Goal: Transaction & Acquisition: Purchase product/service

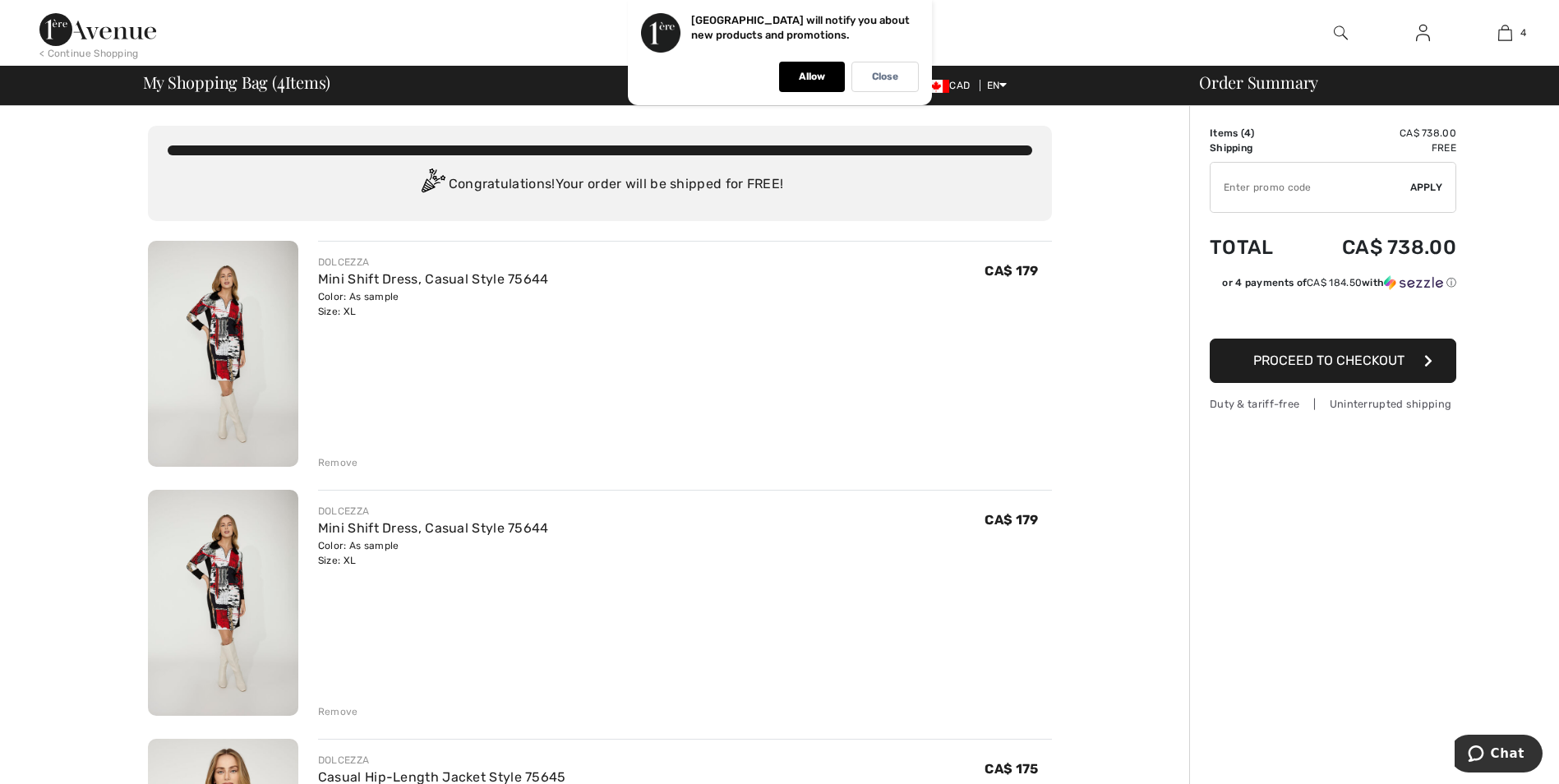
click at [334, 712] on div "Remove" at bounding box center [338, 711] width 41 height 15
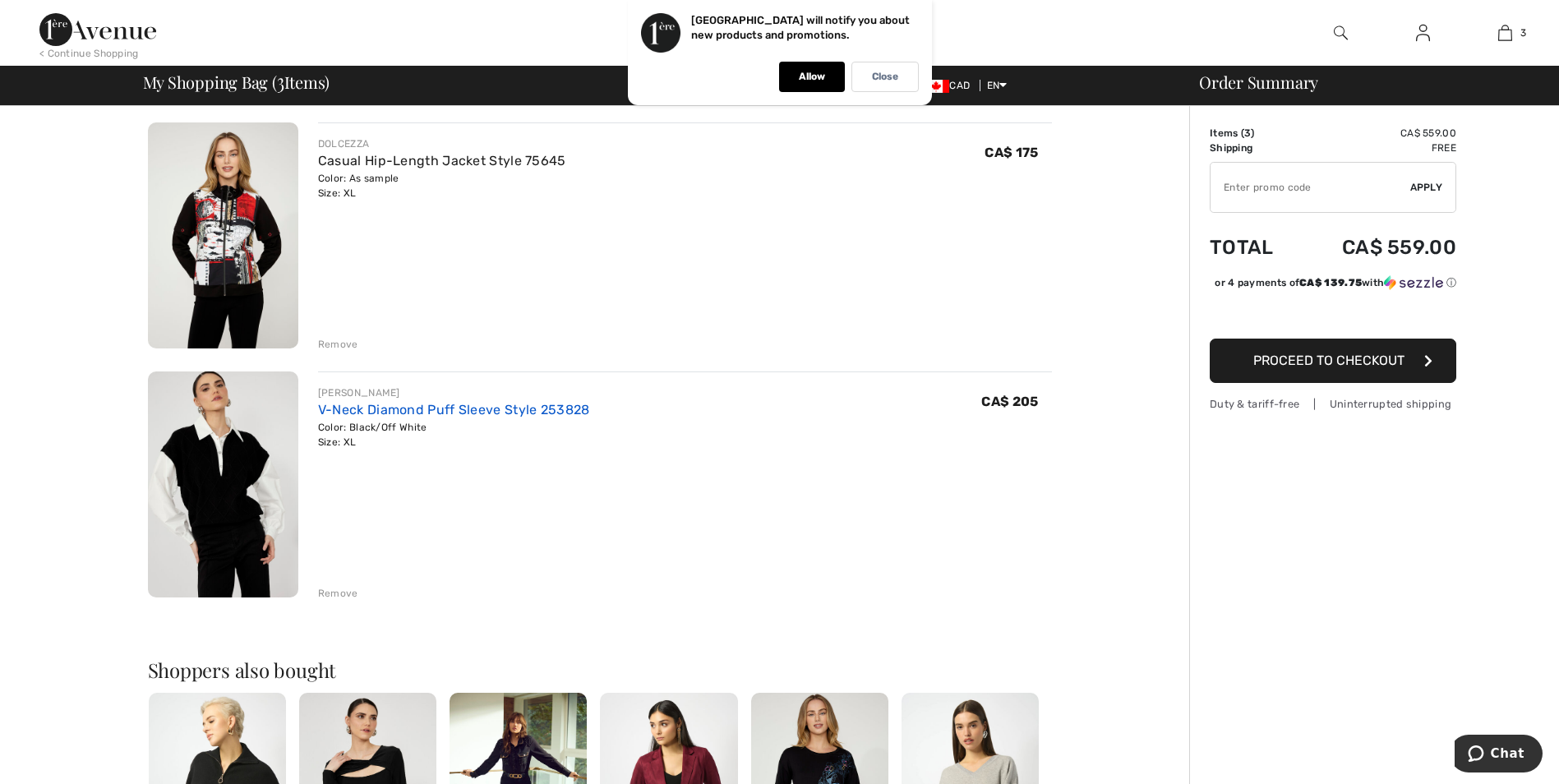
scroll to position [411, 0]
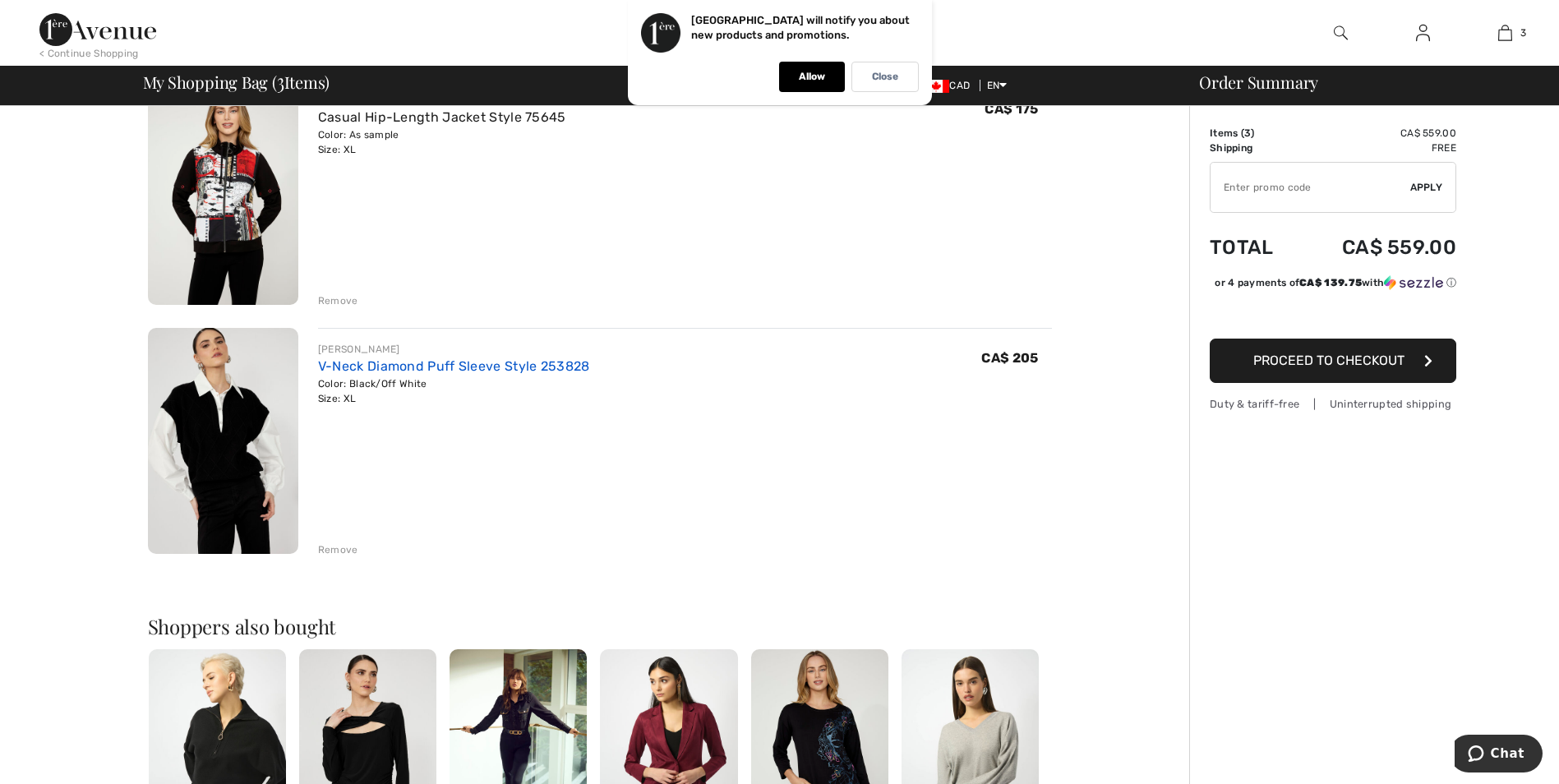
click at [388, 364] on link "V-Neck Diamond Puff Sleeve Style 253828" at bounding box center [454, 366] width 272 height 16
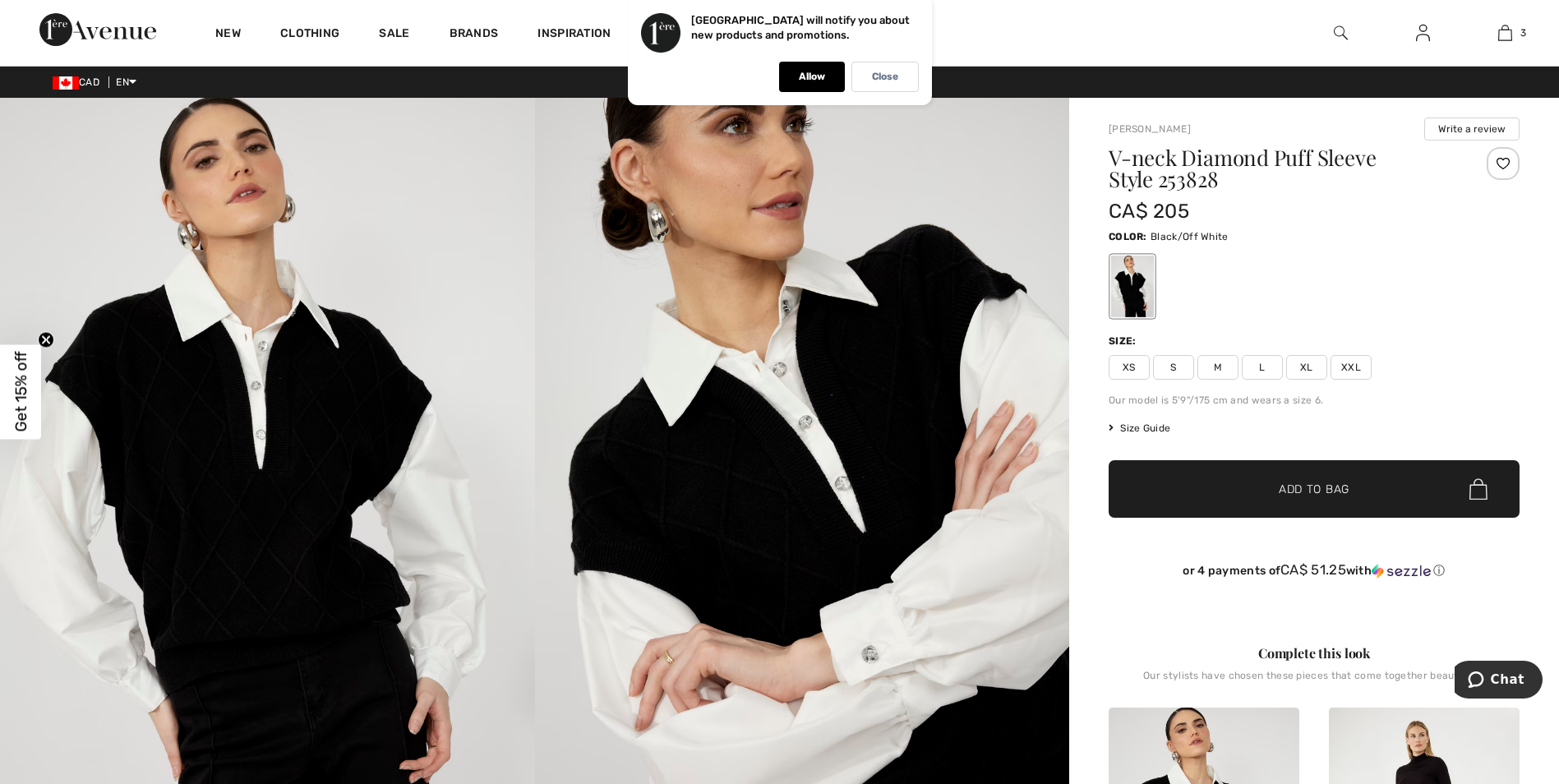
click at [284, 427] on img at bounding box center [267, 498] width 535 height 801
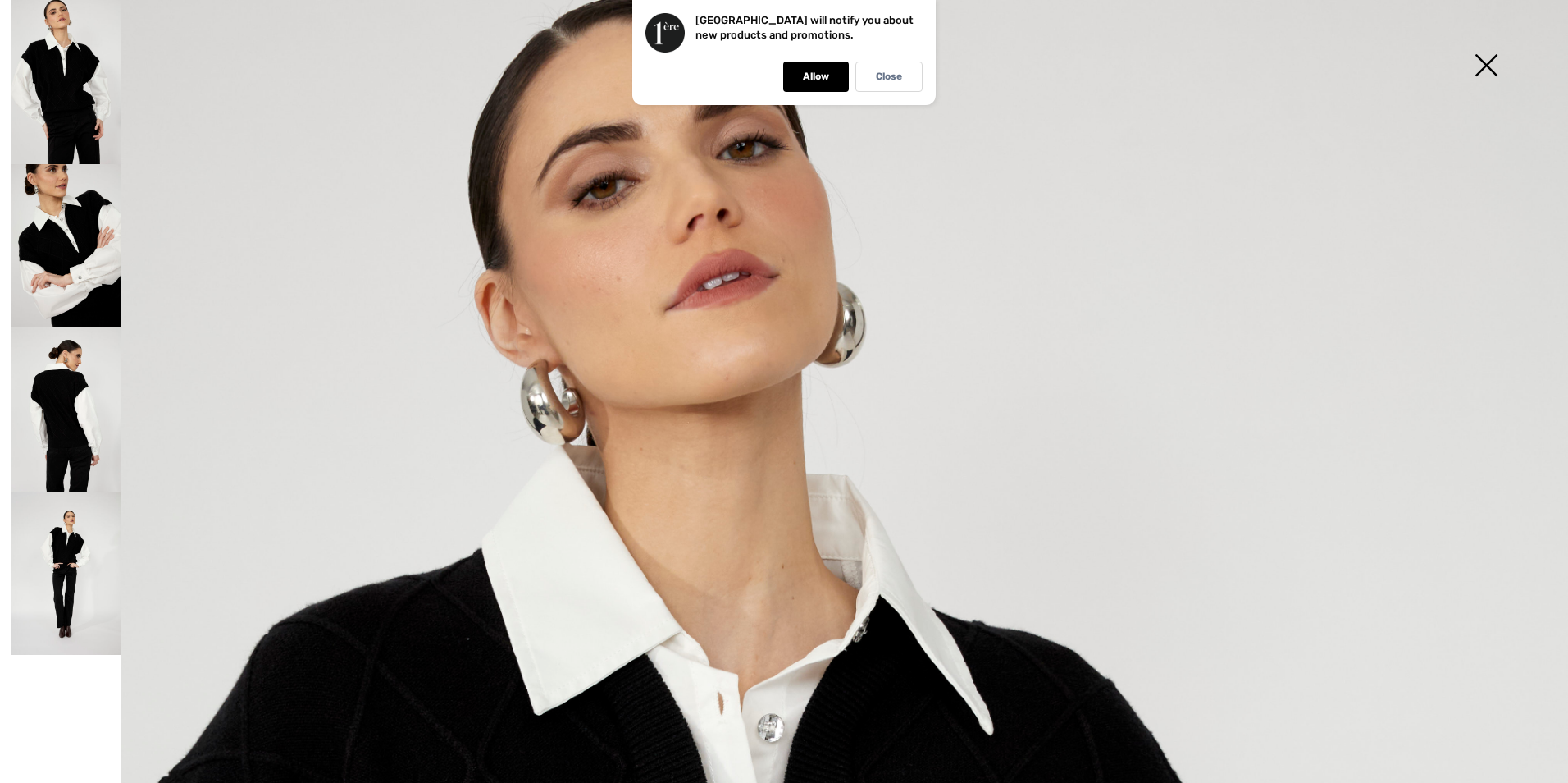
click at [80, 446] on img at bounding box center [66, 409] width 109 height 164
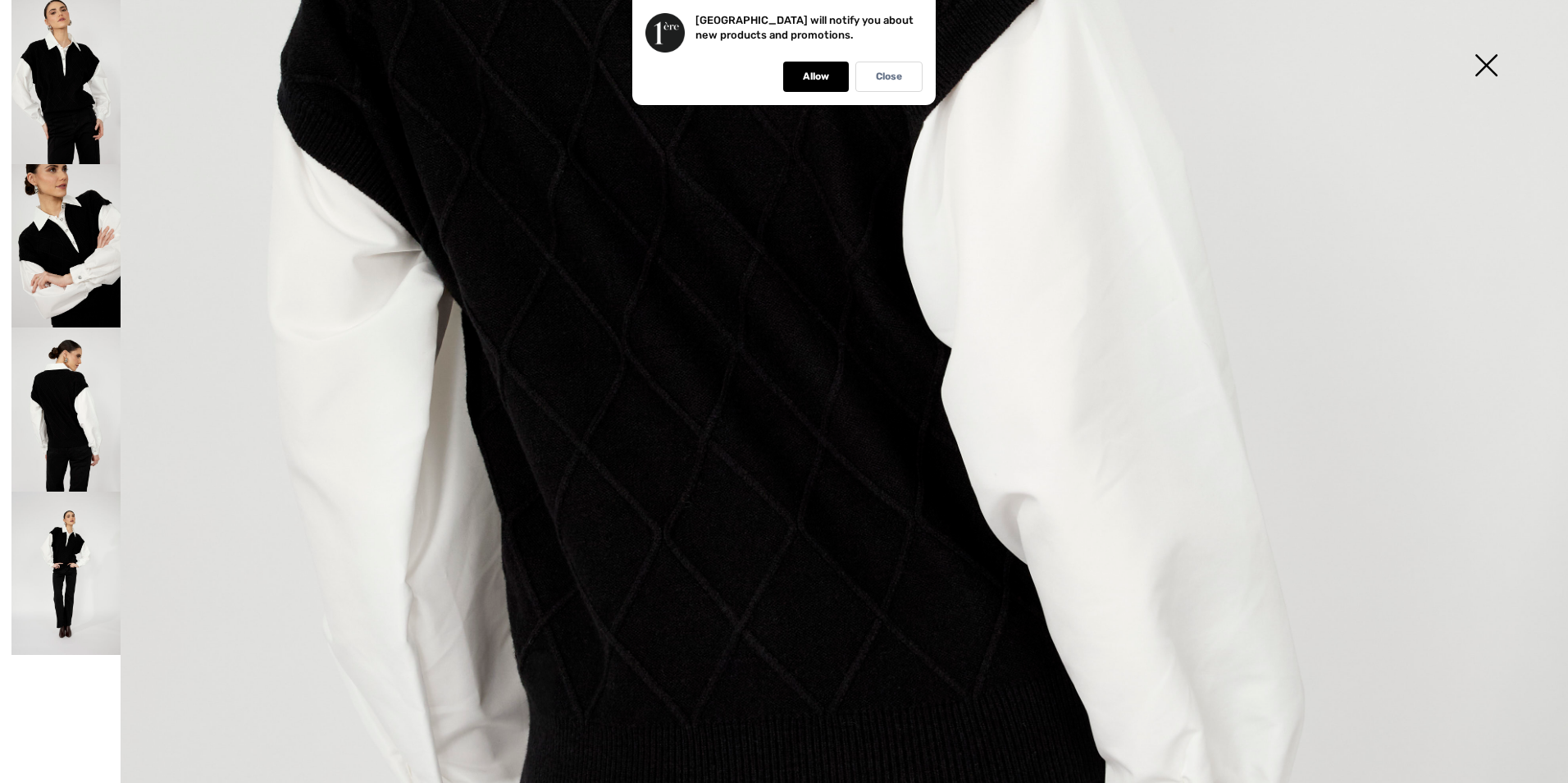
scroll to position [903, 0]
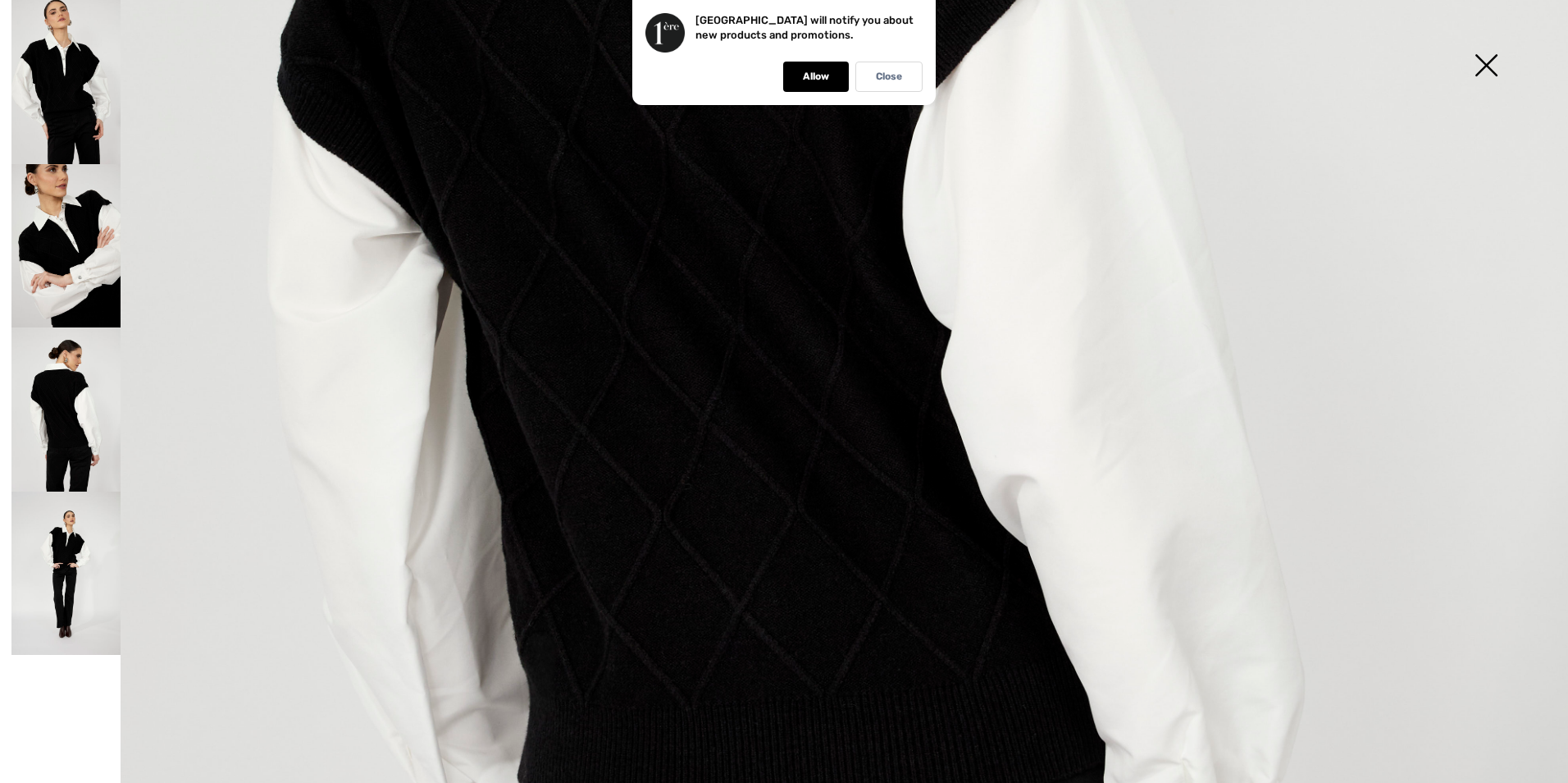
click at [73, 95] on img at bounding box center [66, 82] width 109 height 164
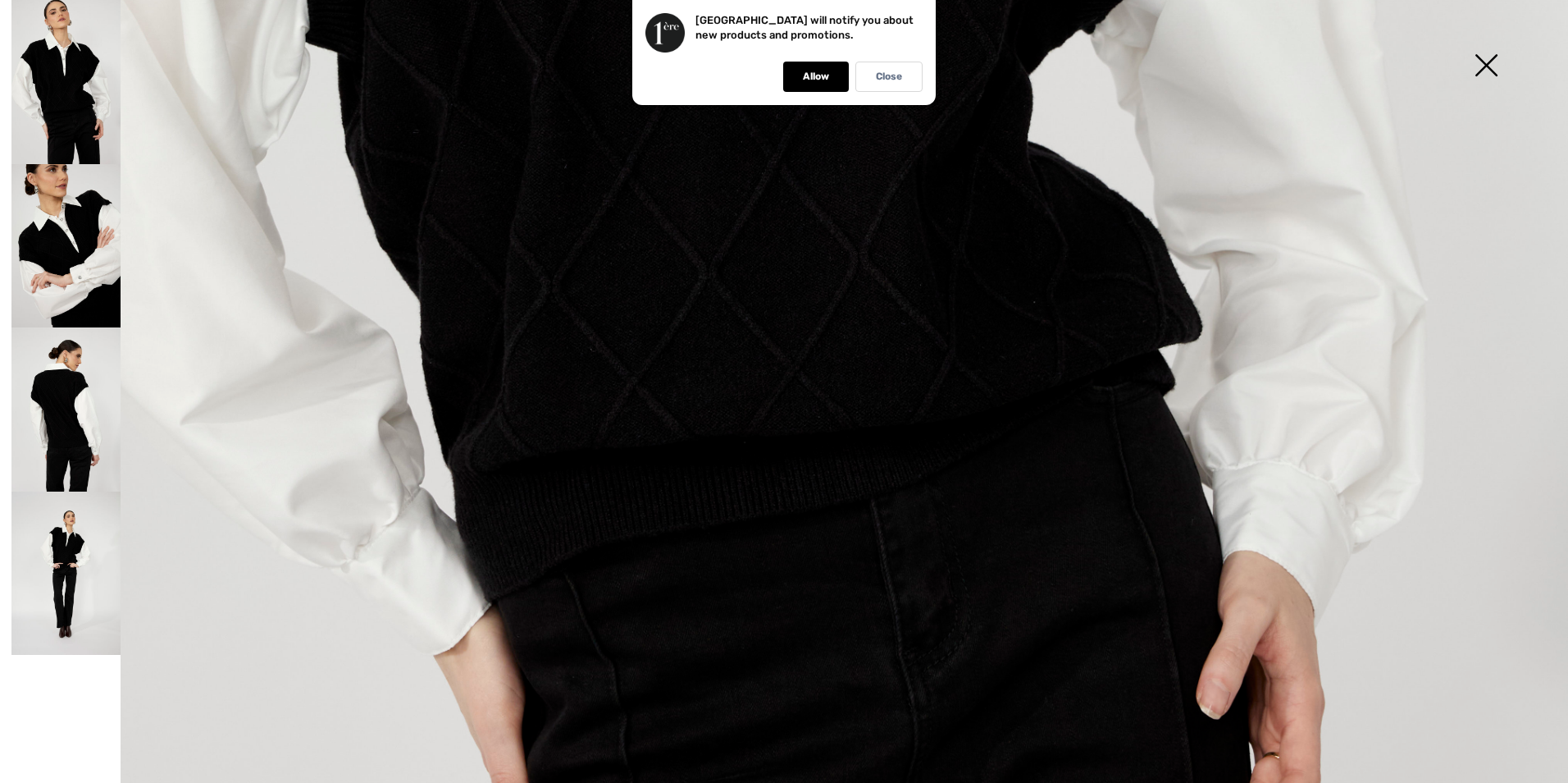
scroll to position [1231, 0]
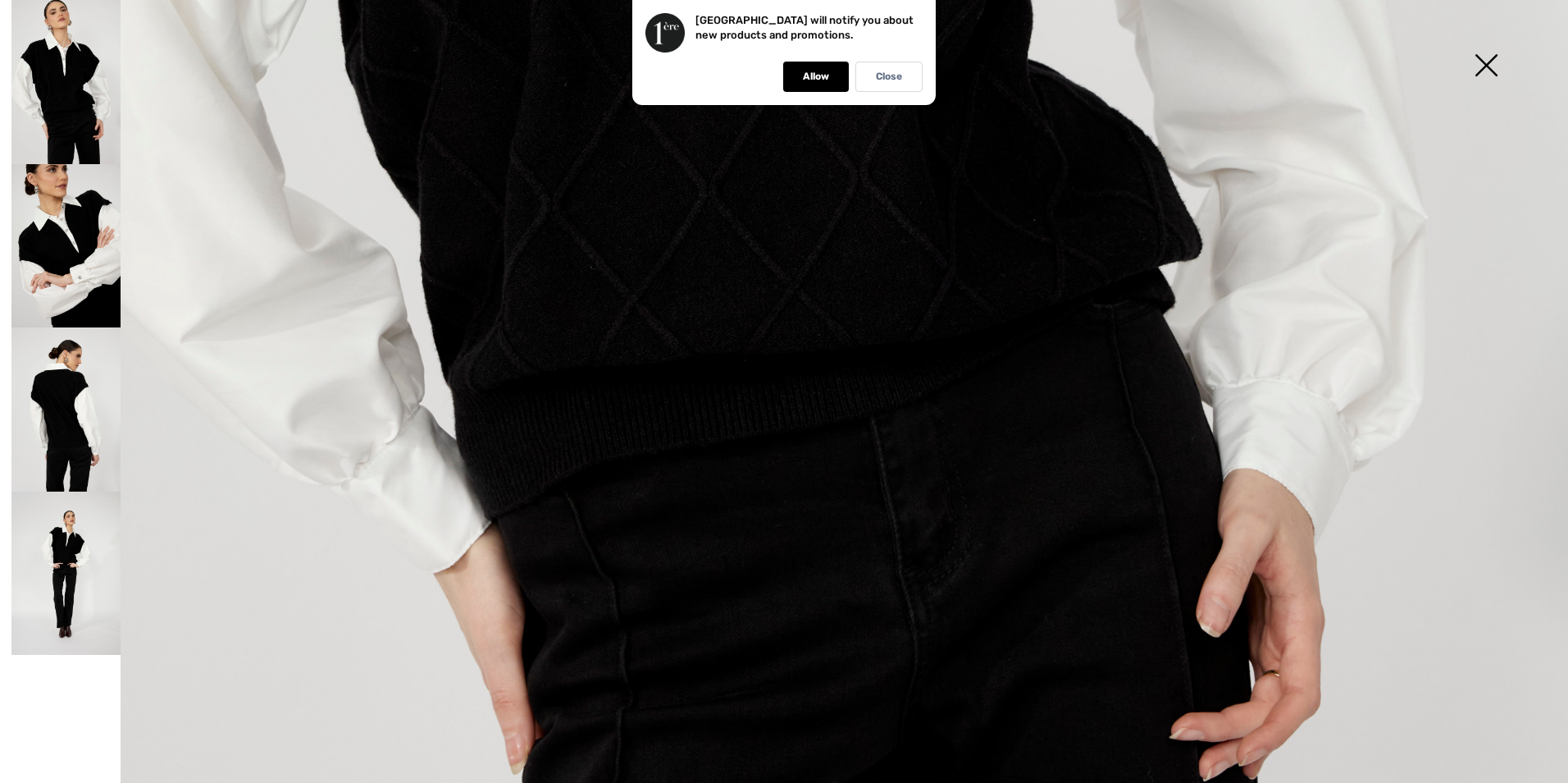
click at [68, 267] on img at bounding box center [66, 246] width 109 height 164
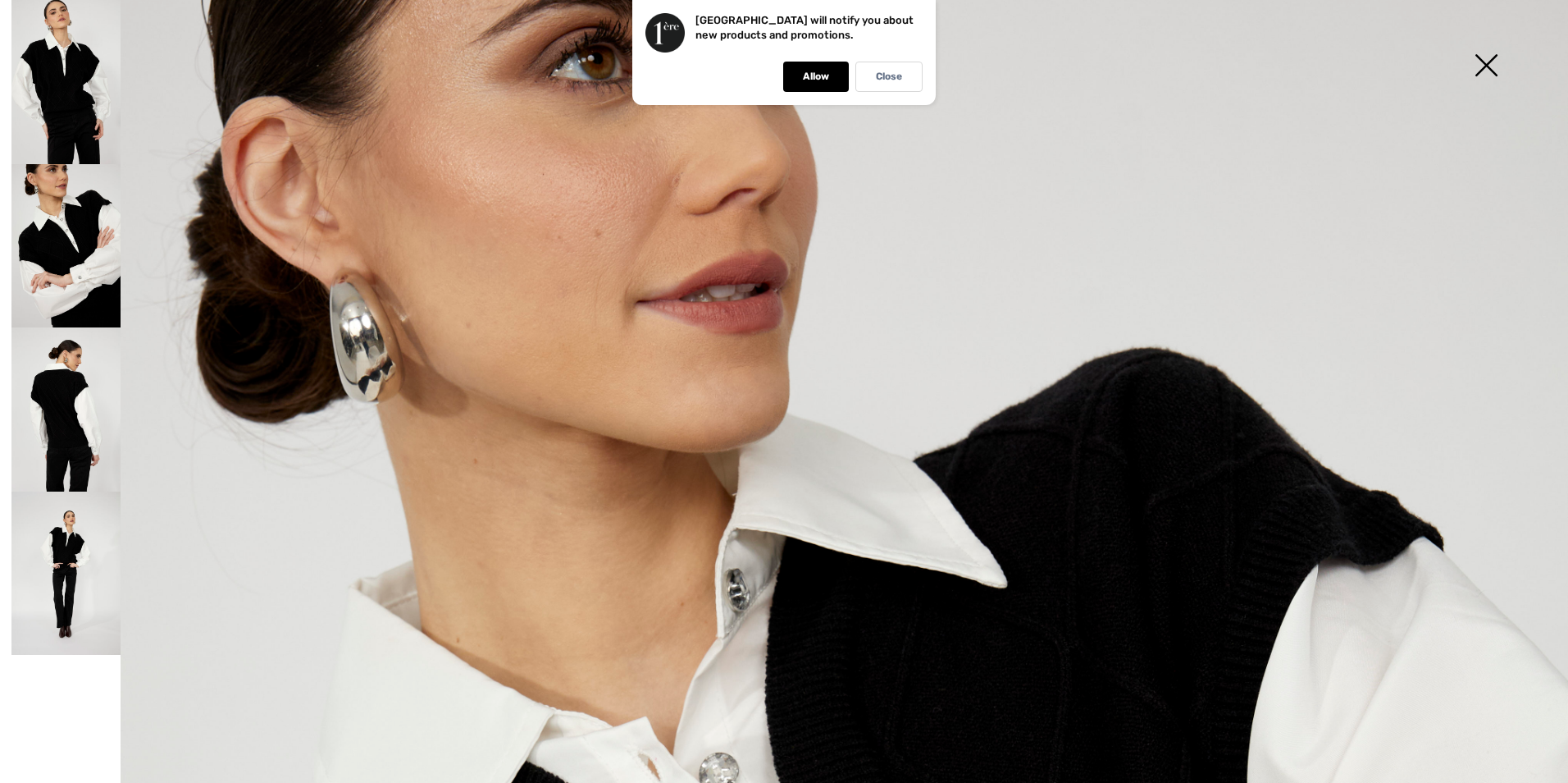
scroll to position [0, 0]
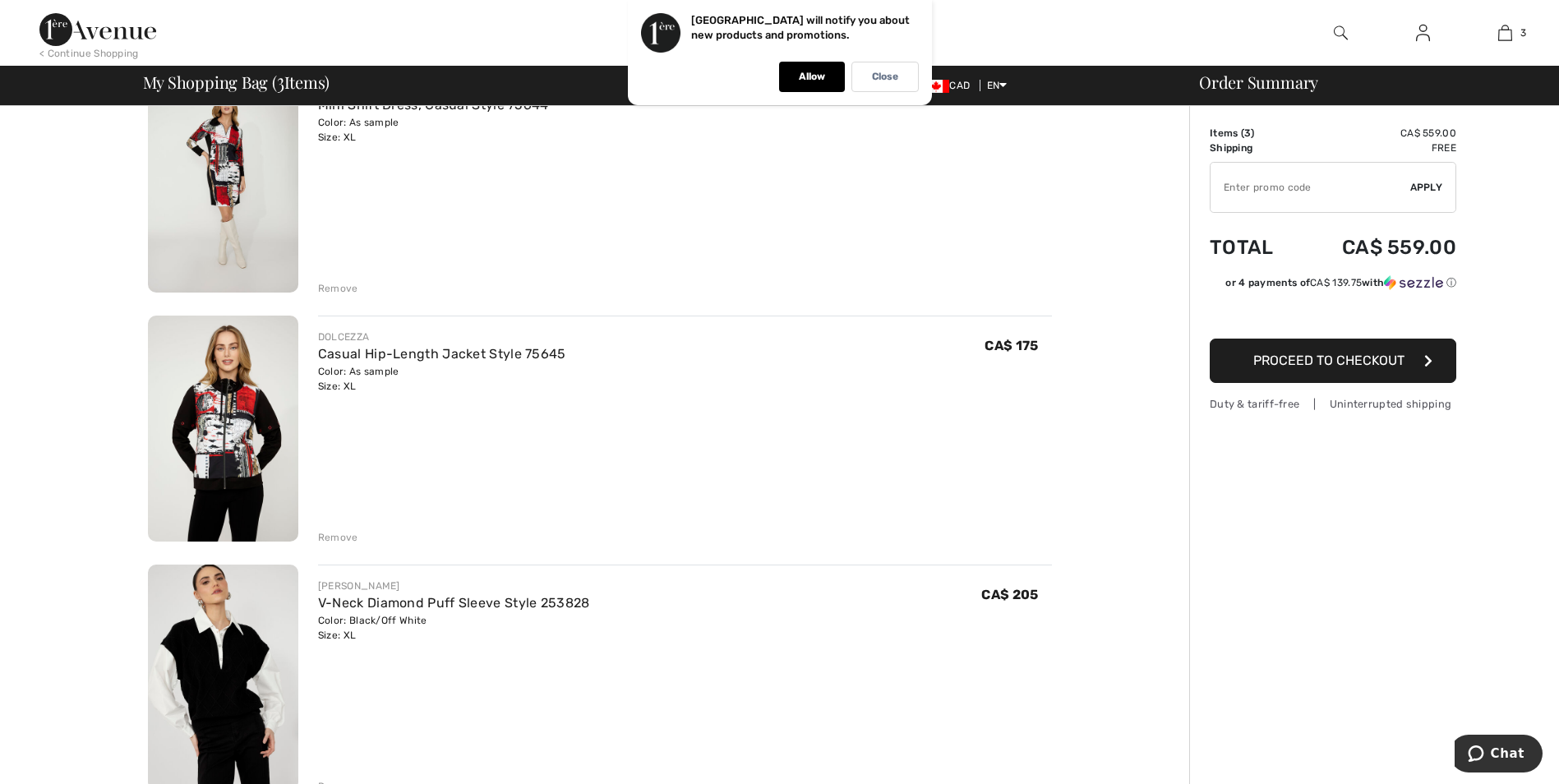
scroll to position [164, 0]
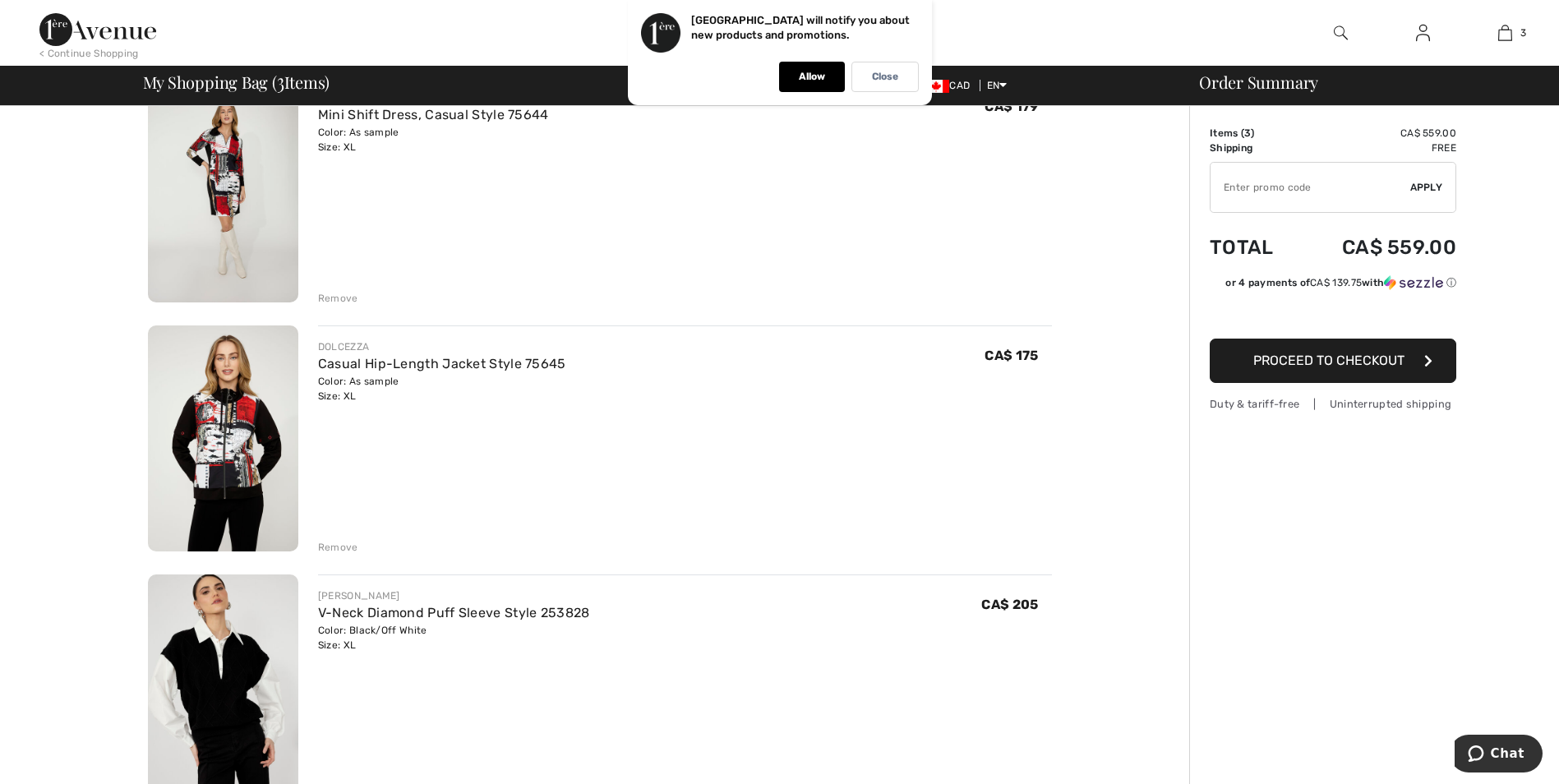
click at [249, 447] on img at bounding box center [223, 438] width 150 height 226
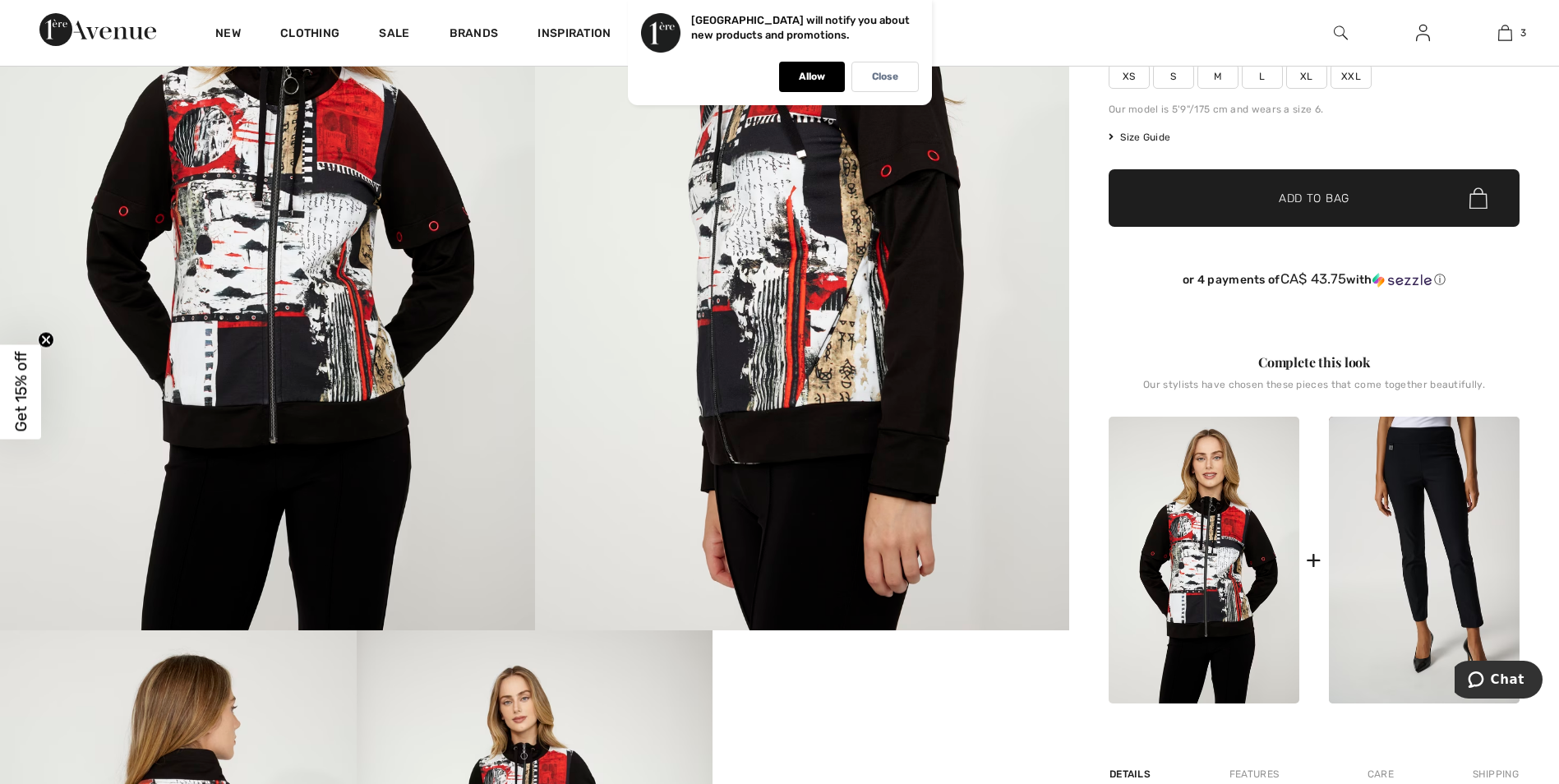
scroll to position [411, 0]
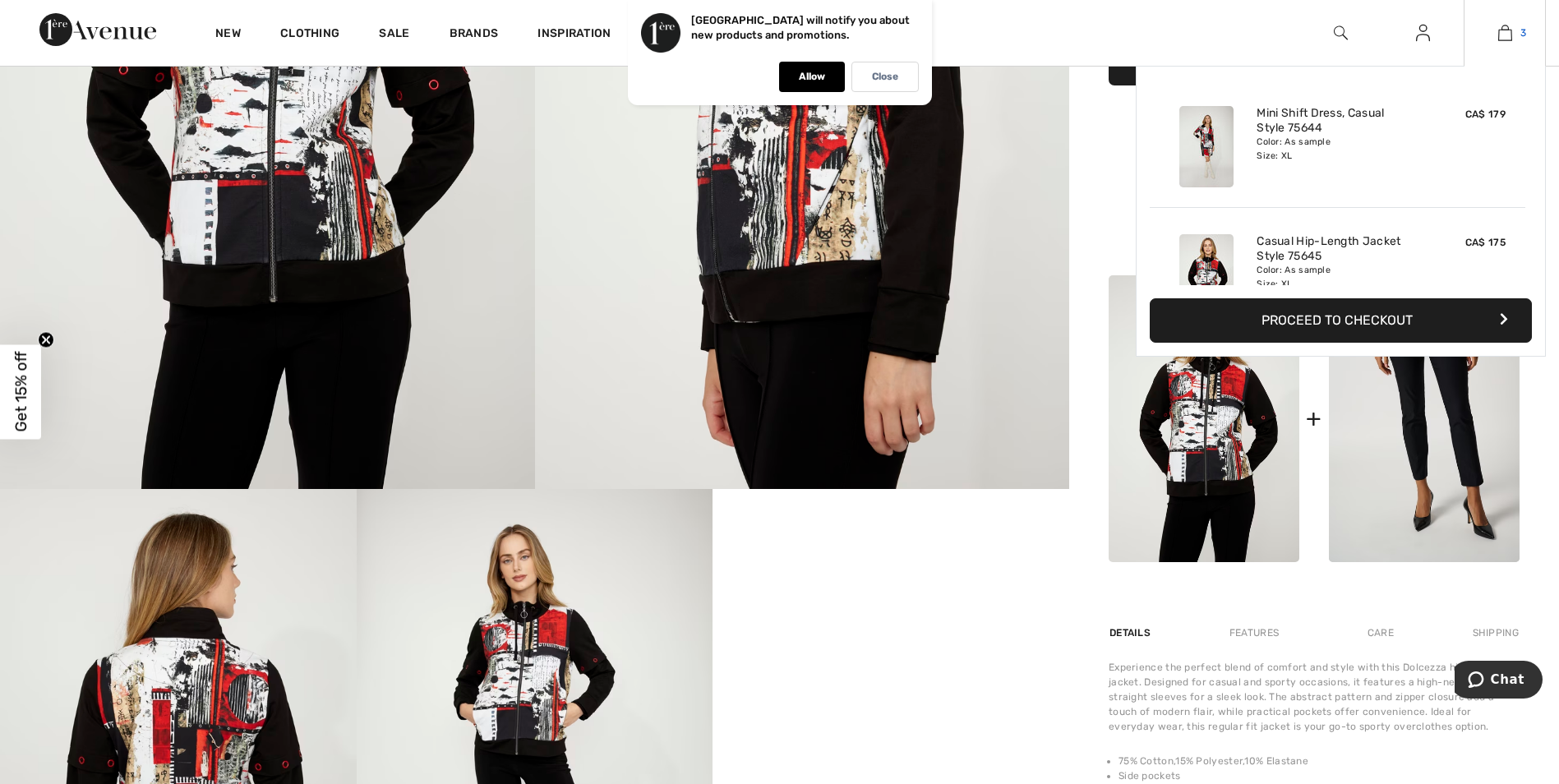
click at [1517, 38] on link "3" at bounding box center [1504, 33] width 80 height 20
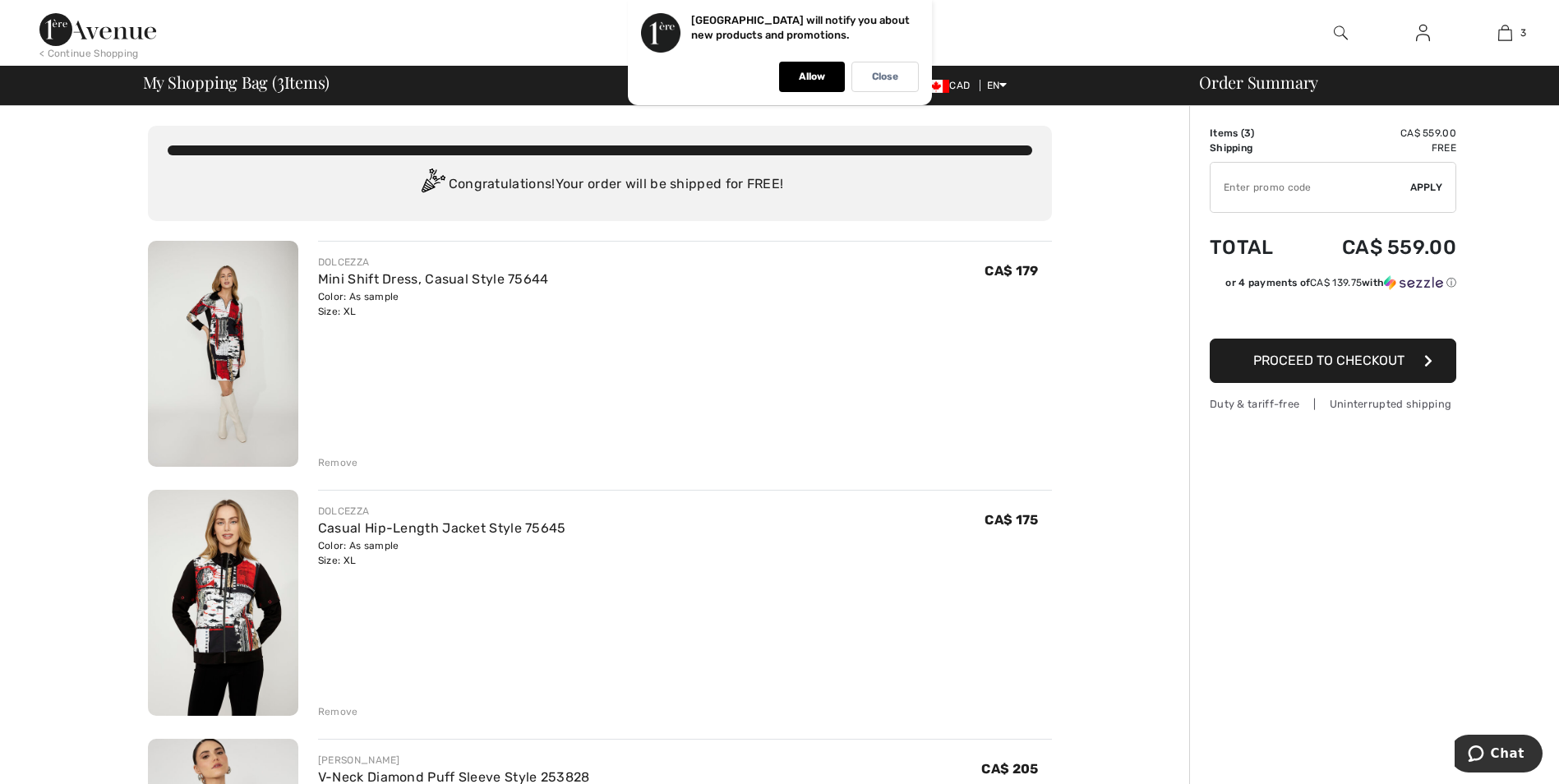
click at [255, 355] on img at bounding box center [223, 353] width 150 height 226
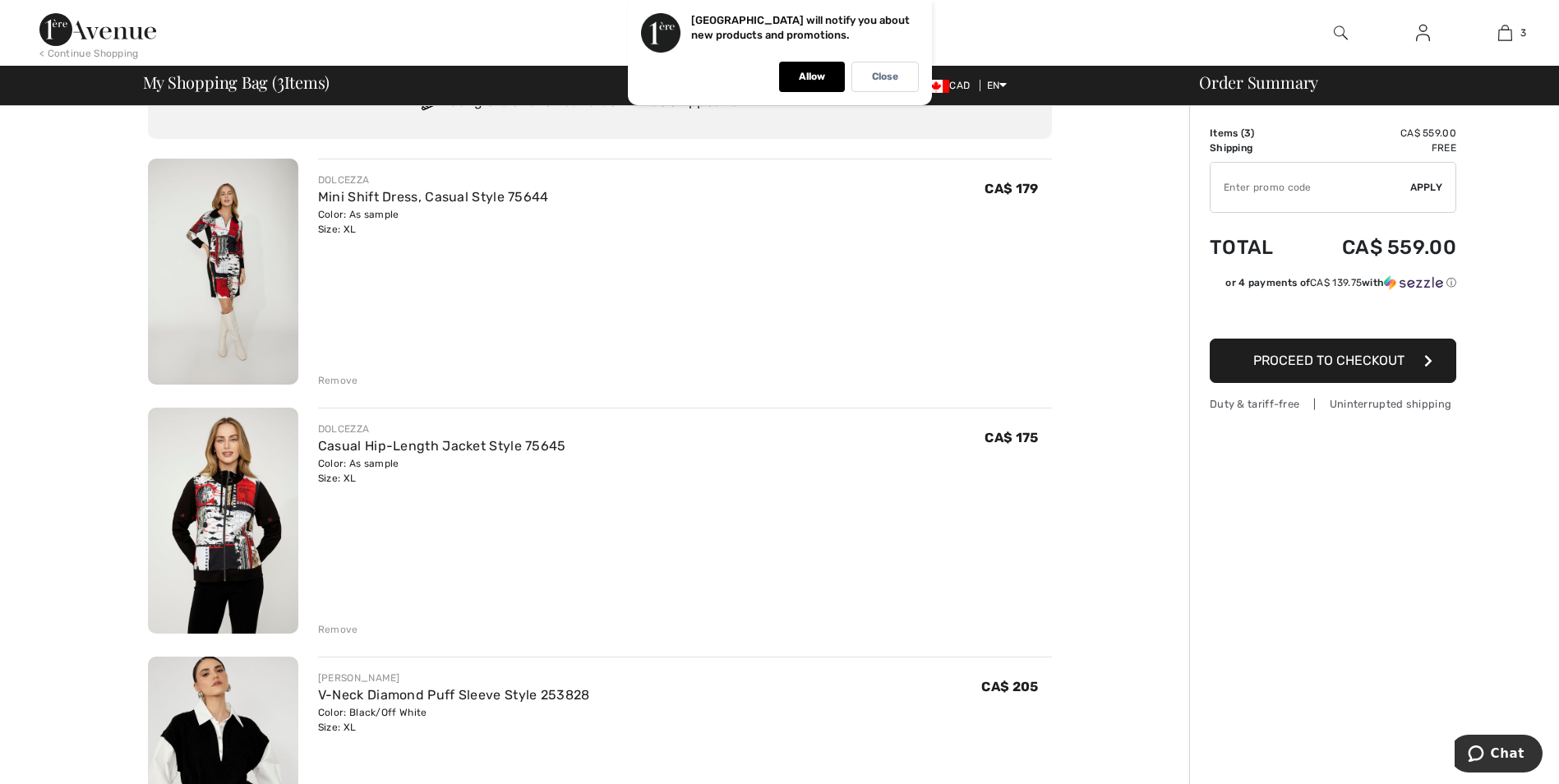
click at [334, 631] on div "Remove" at bounding box center [338, 630] width 41 height 15
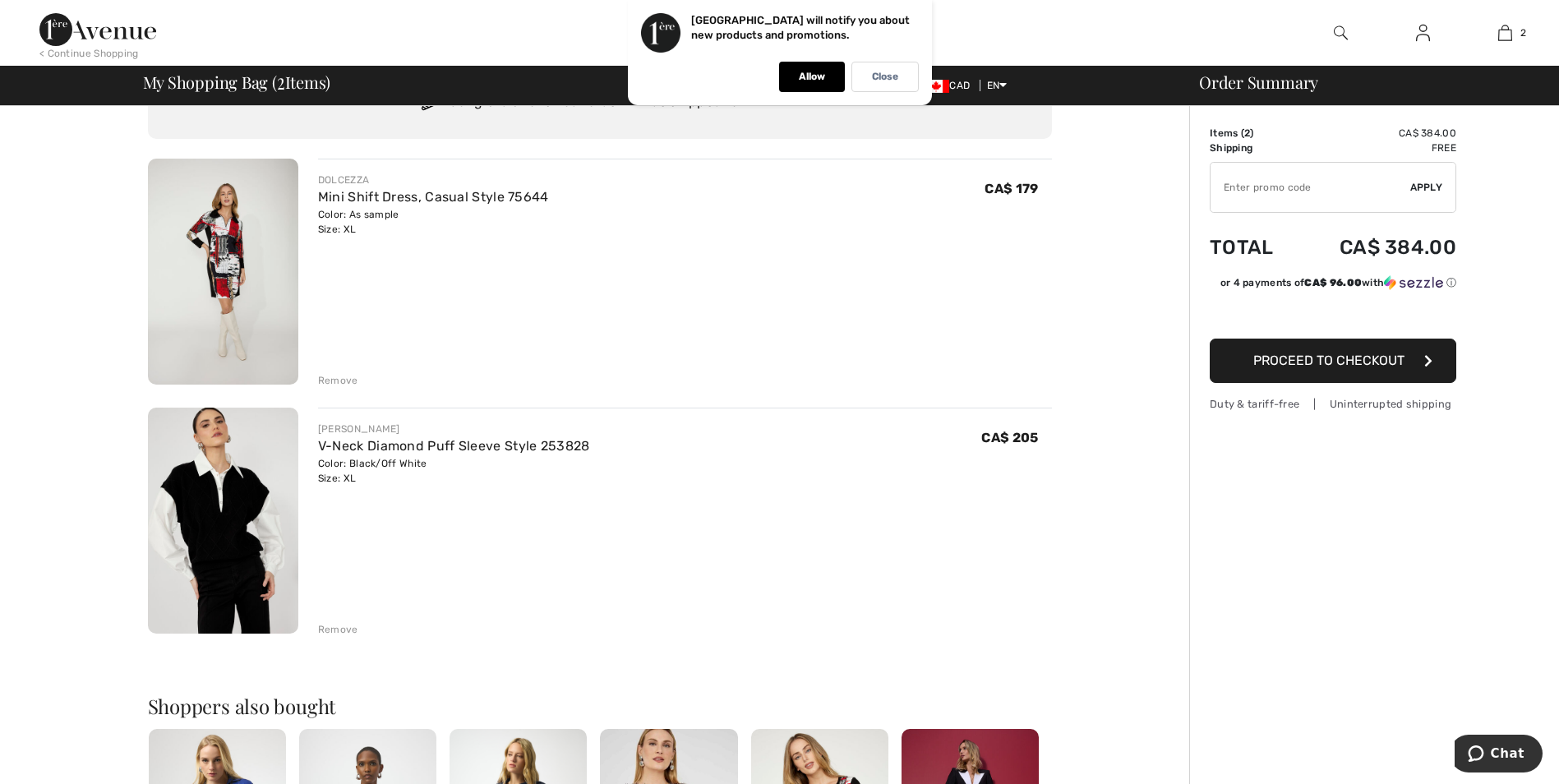
click at [239, 554] on img at bounding box center [223, 520] width 150 height 226
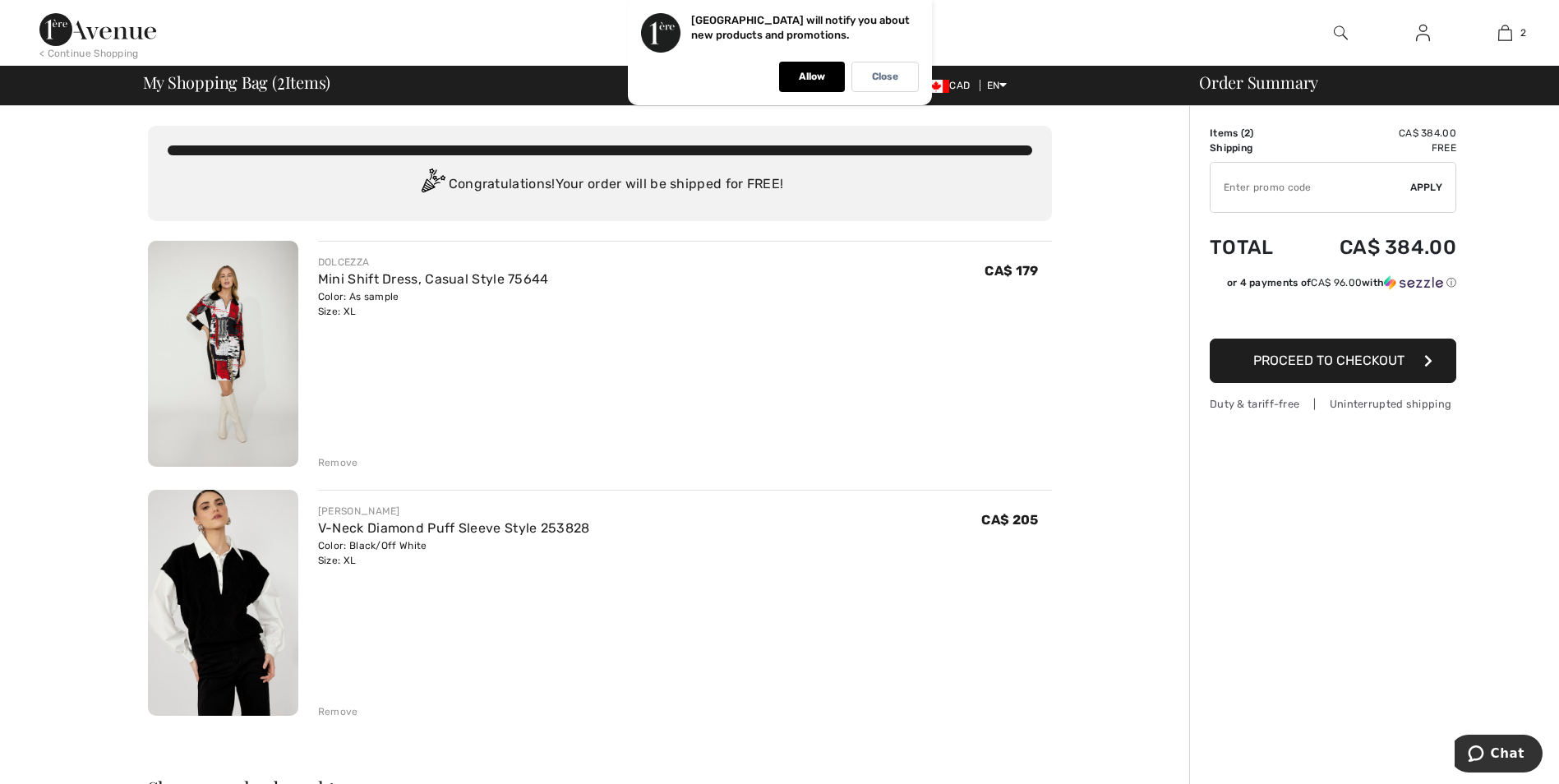
click at [325, 463] on div "Remove" at bounding box center [338, 463] width 41 height 15
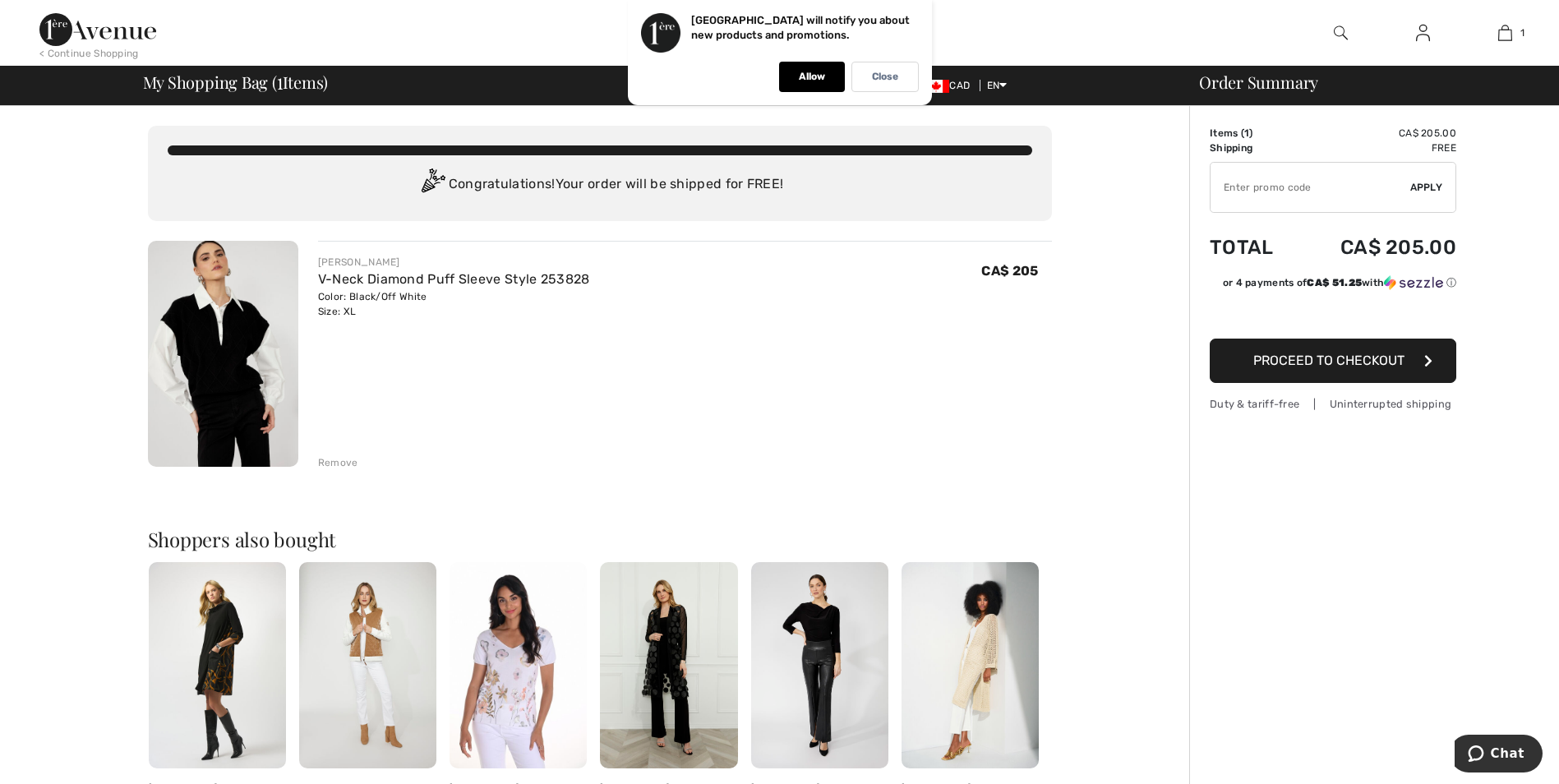
click at [261, 389] on img at bounding box center [223, 353] width 150 height 226
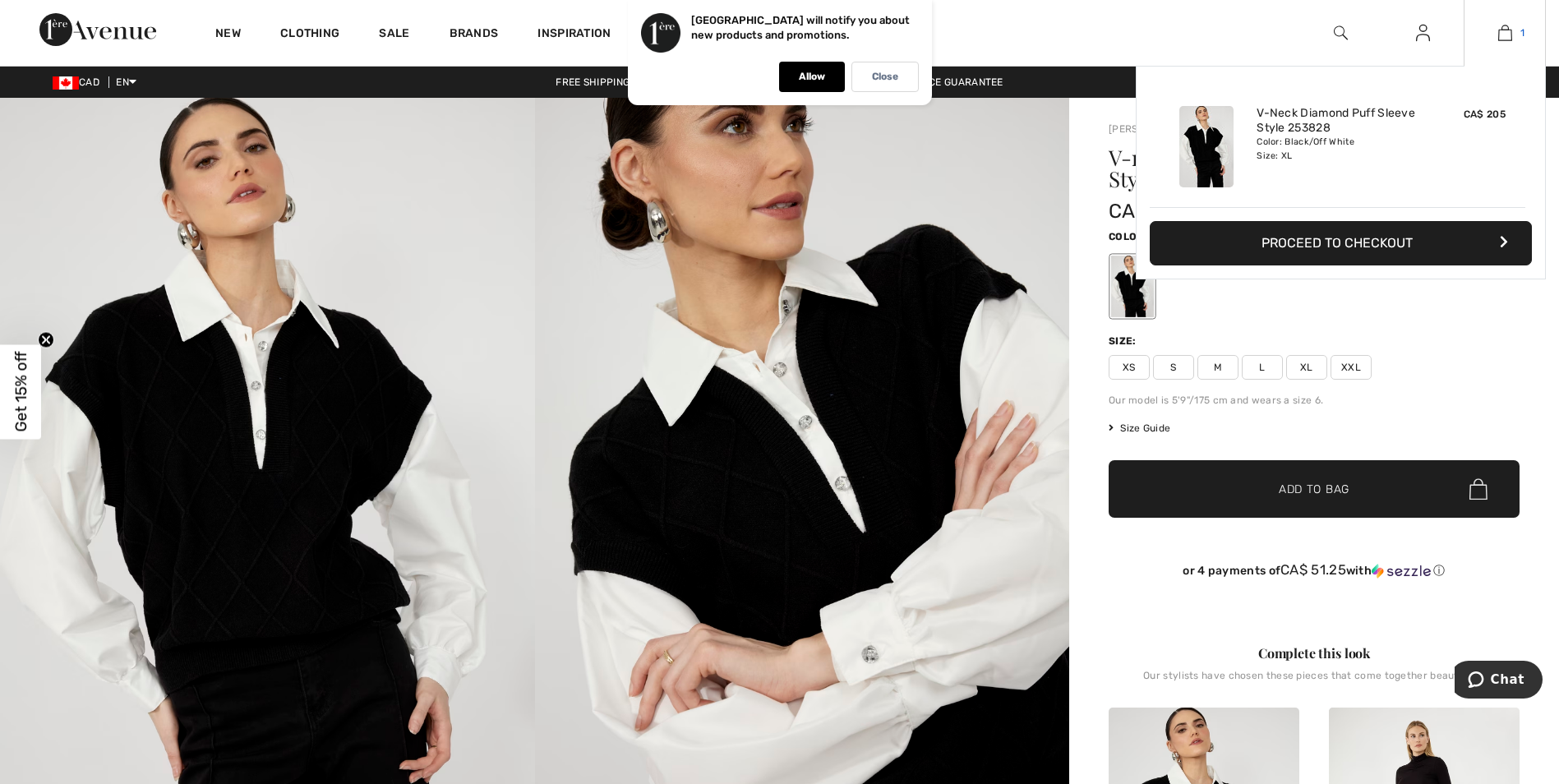
click at [1502, 32] on img at bounding box center [1505, 33] width 14 height 20
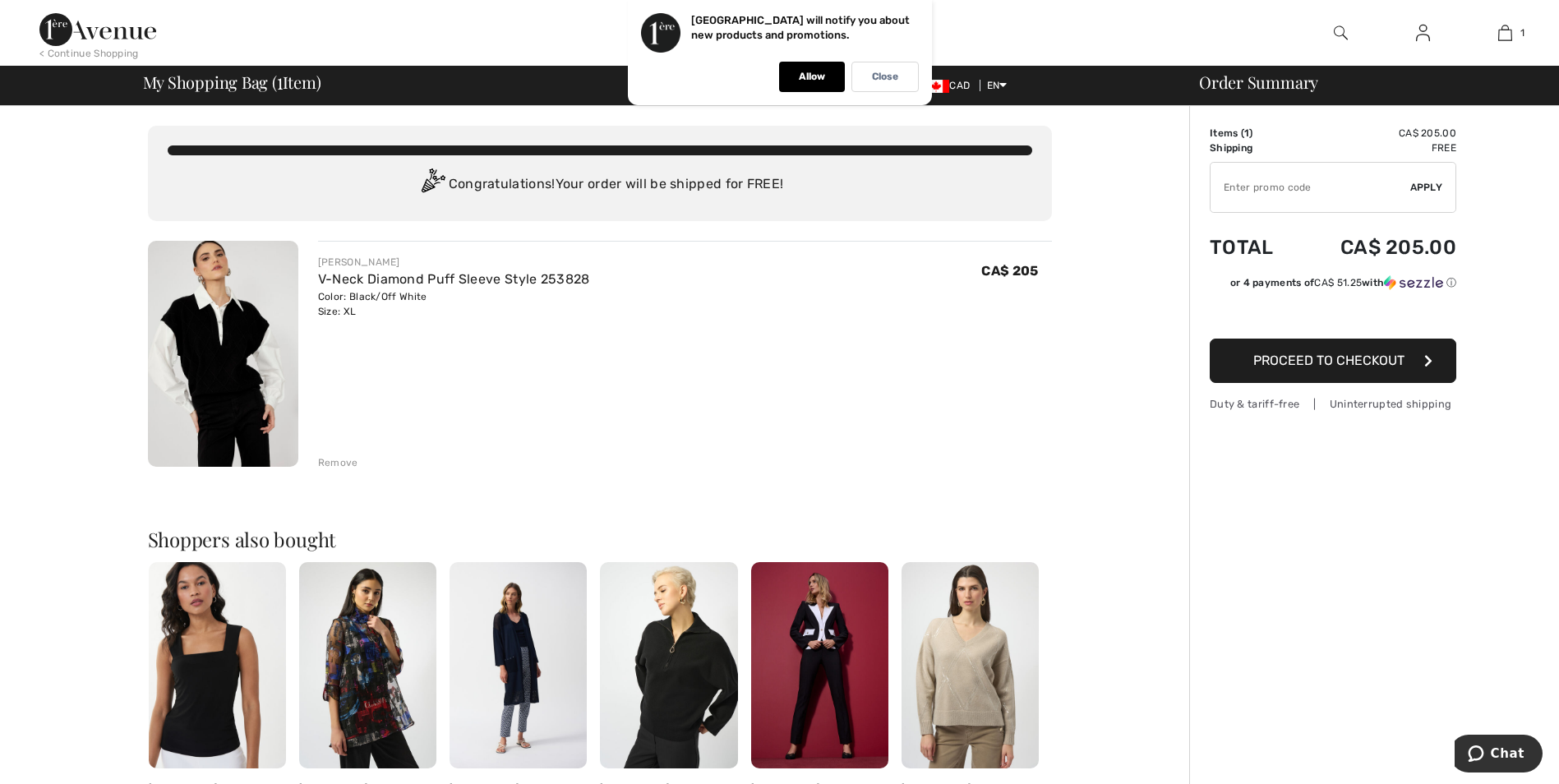
click at [1312, 361] on span "Proceed to Checkout" at bounding box center [1328, 360] width 151 height 16
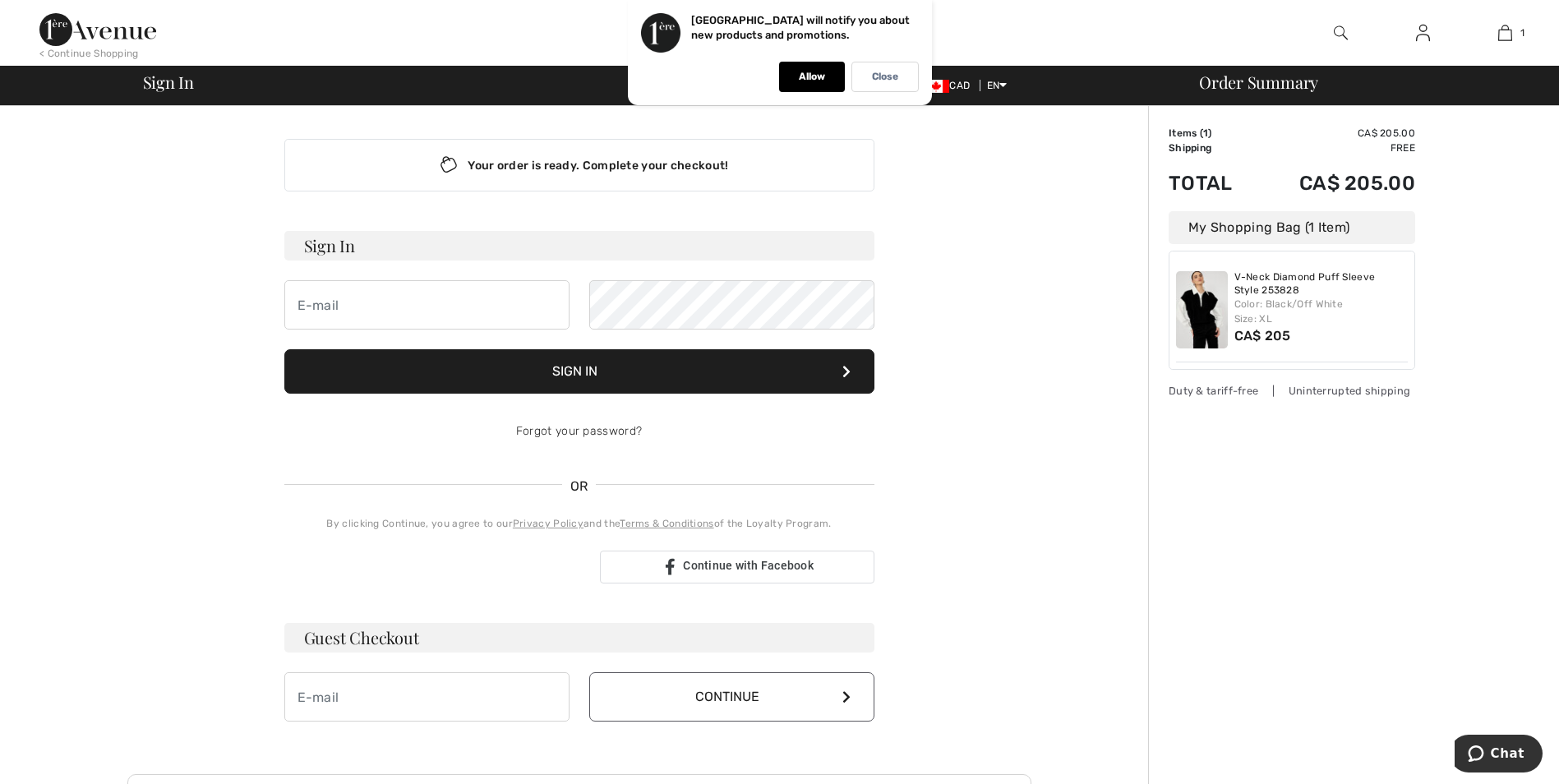
type input "[PERSON_NAME][EMAIL_ADDRESS][DOMAIN_NAME]"
click at [603, 368] on button "Sign In" at bounding box center [579, 372] width 590 height 45
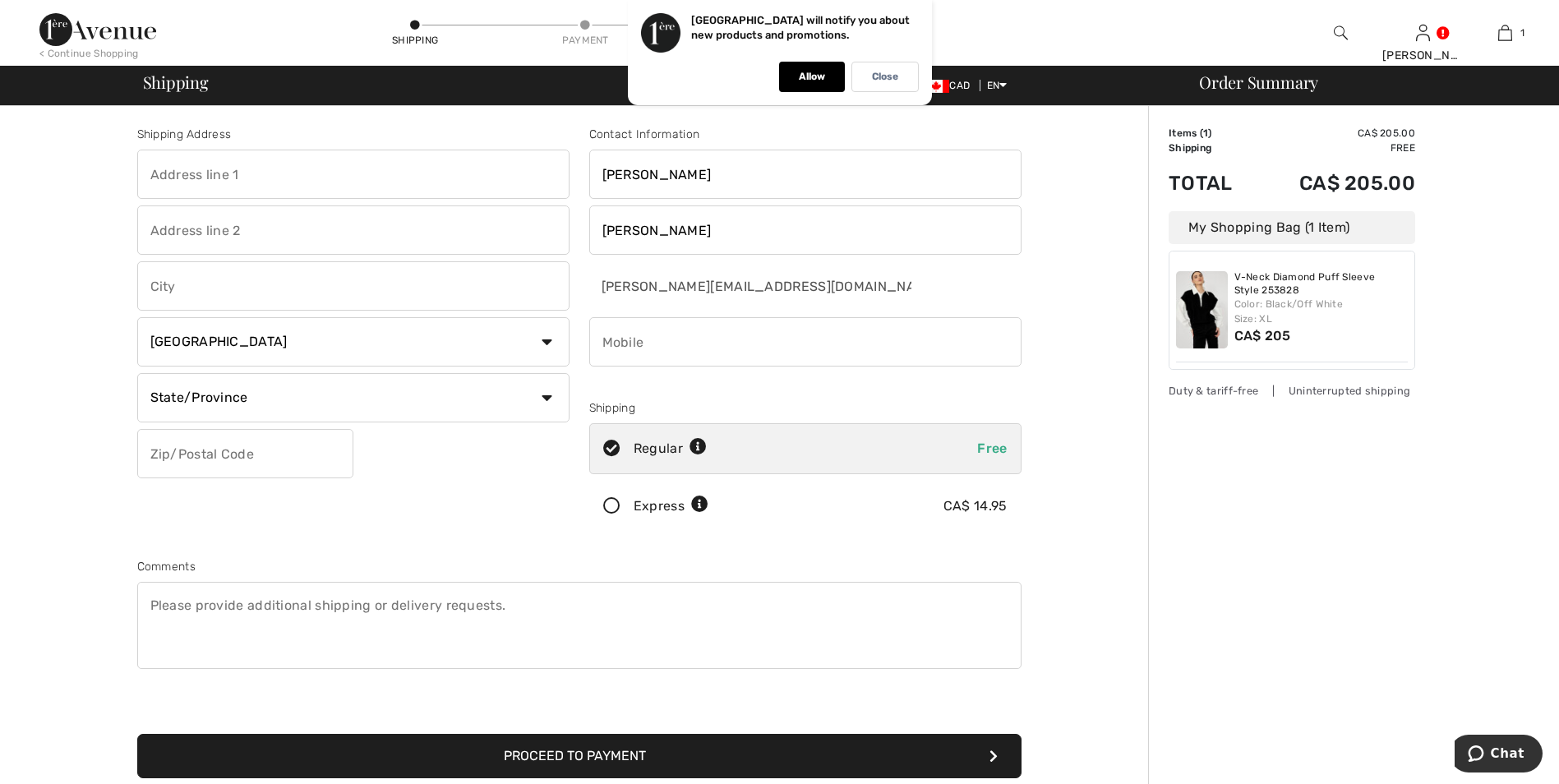
click at [246, 163] on input "text" at bounding box center [353, 174] width 432 height 50
type input "67 Sanderson Road"
type input "Markham"
click at [260, 404] on select "State/Province Alberta British Columbia Manitoba New Brunswick Newfoundland and…" at bounding box center [353, 397] width 432 height 50
select select "ON"
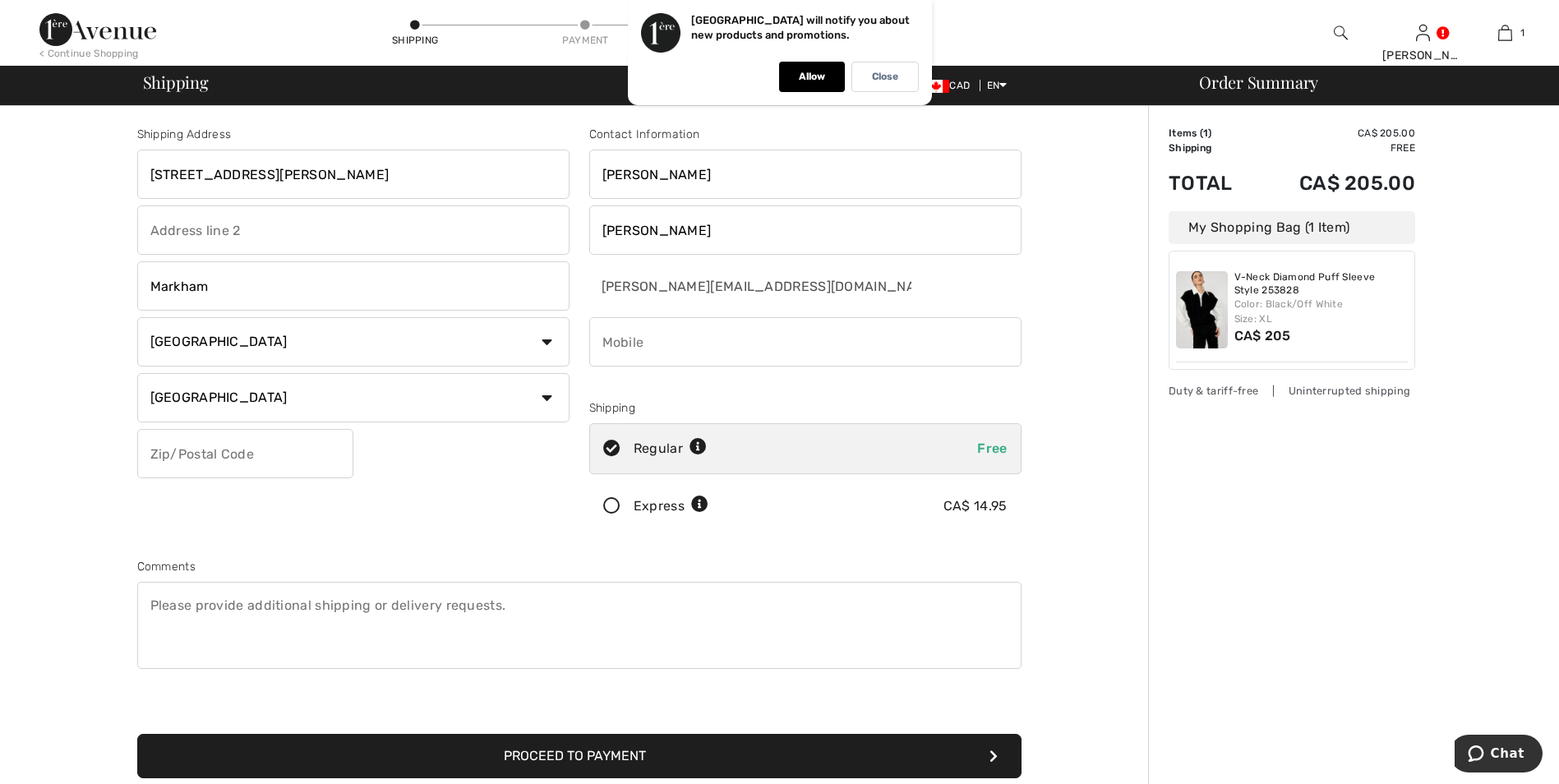
click at [137, 373] on select "State/Province Alberta British Columbia Manitoba New Brunswick Newfoundland and…" at bounding box center [353, 397] width 432 height 50
click at [205, 456] on input "text" at bounding box center [246, 454] width 217 height 50
type input "L6C2H2"
click at [691, 354] on input "phone" at bounding box center [805, 342] width 432 height 50
type input "4164196268"
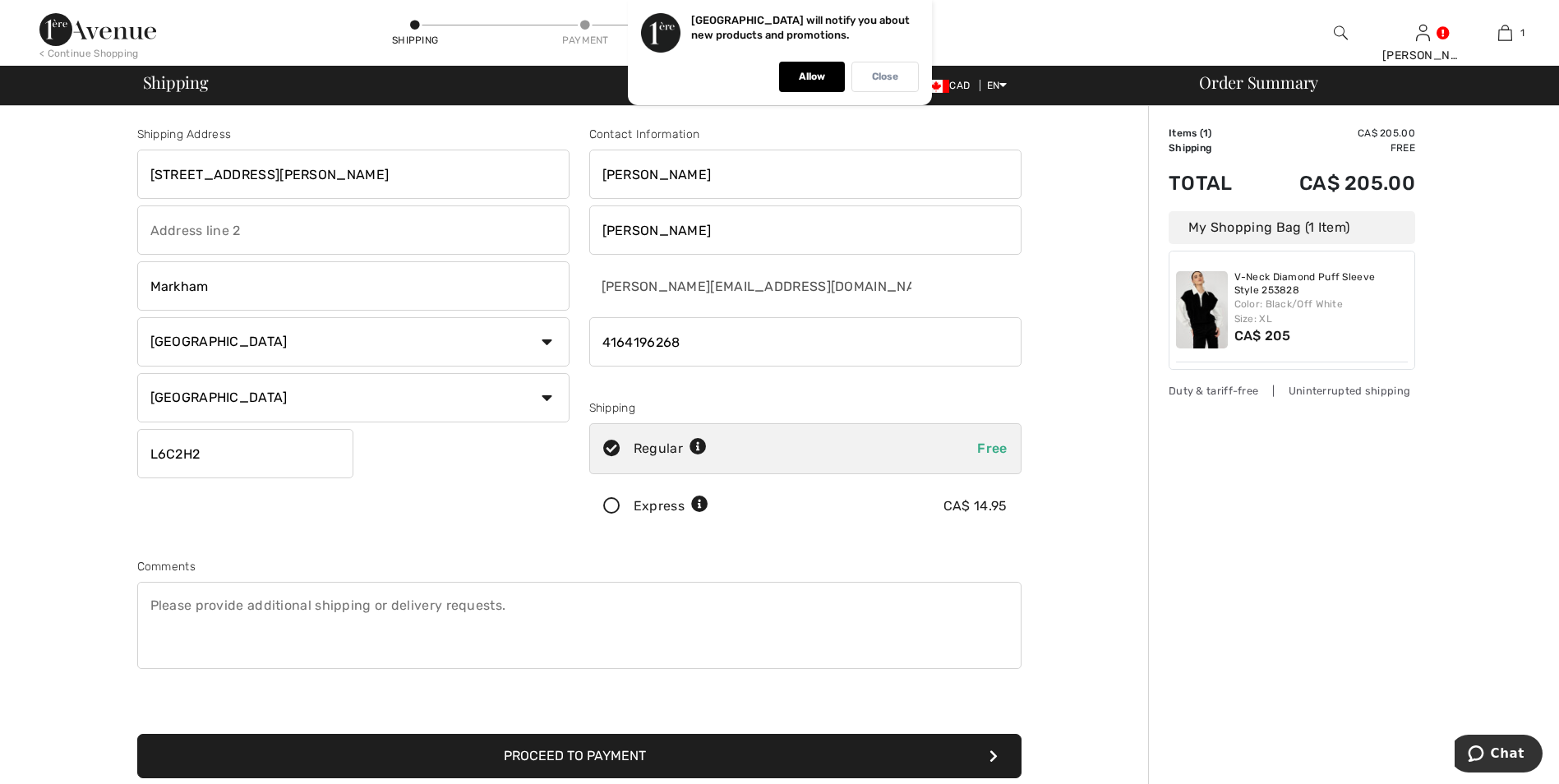
click at [889, 80] on p "Close" at bounding box center [885, 77] width 26 height 12
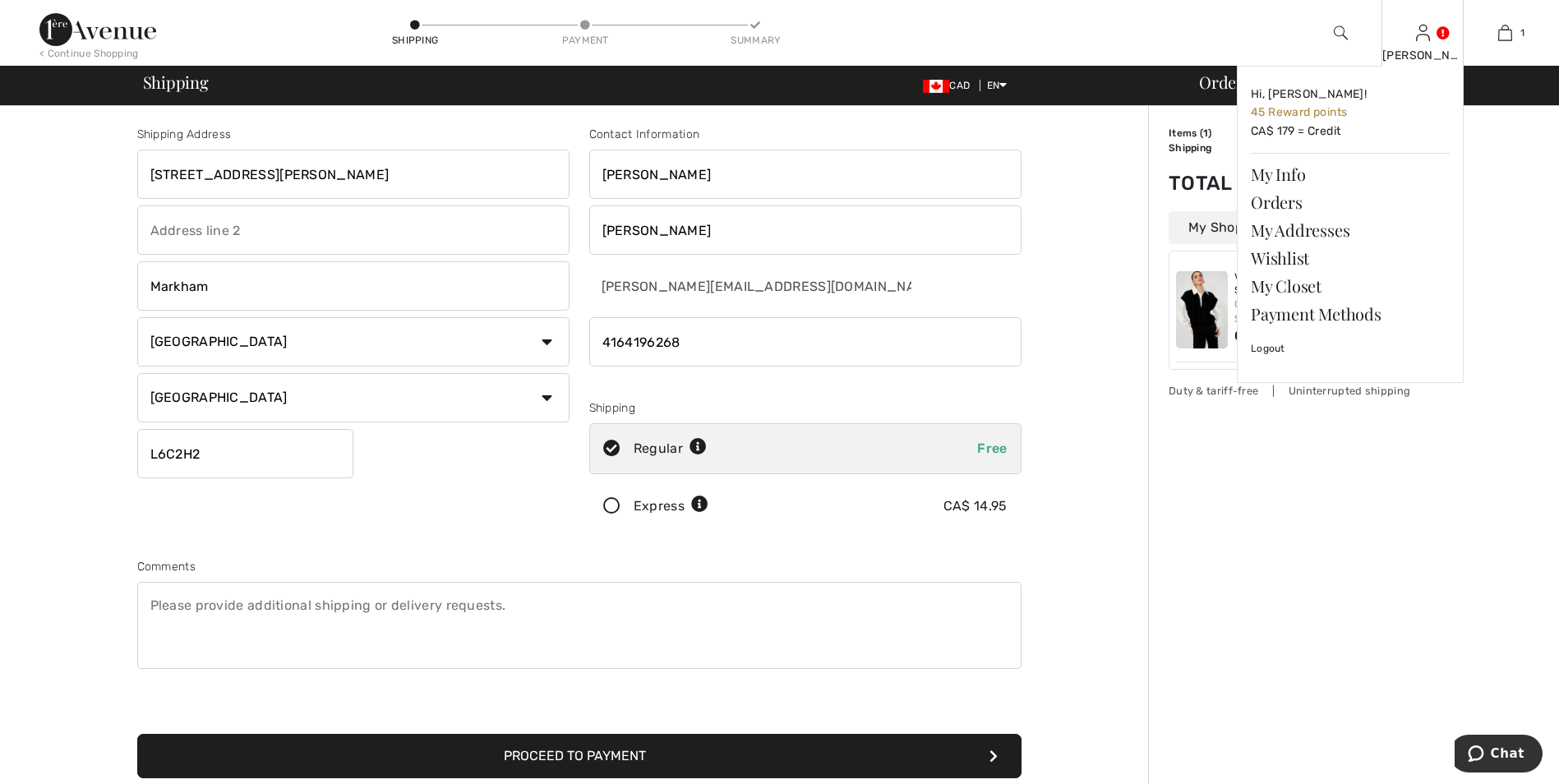
click at [1418, 43] on img at bounding box center [1423, 33] width 14 height 20
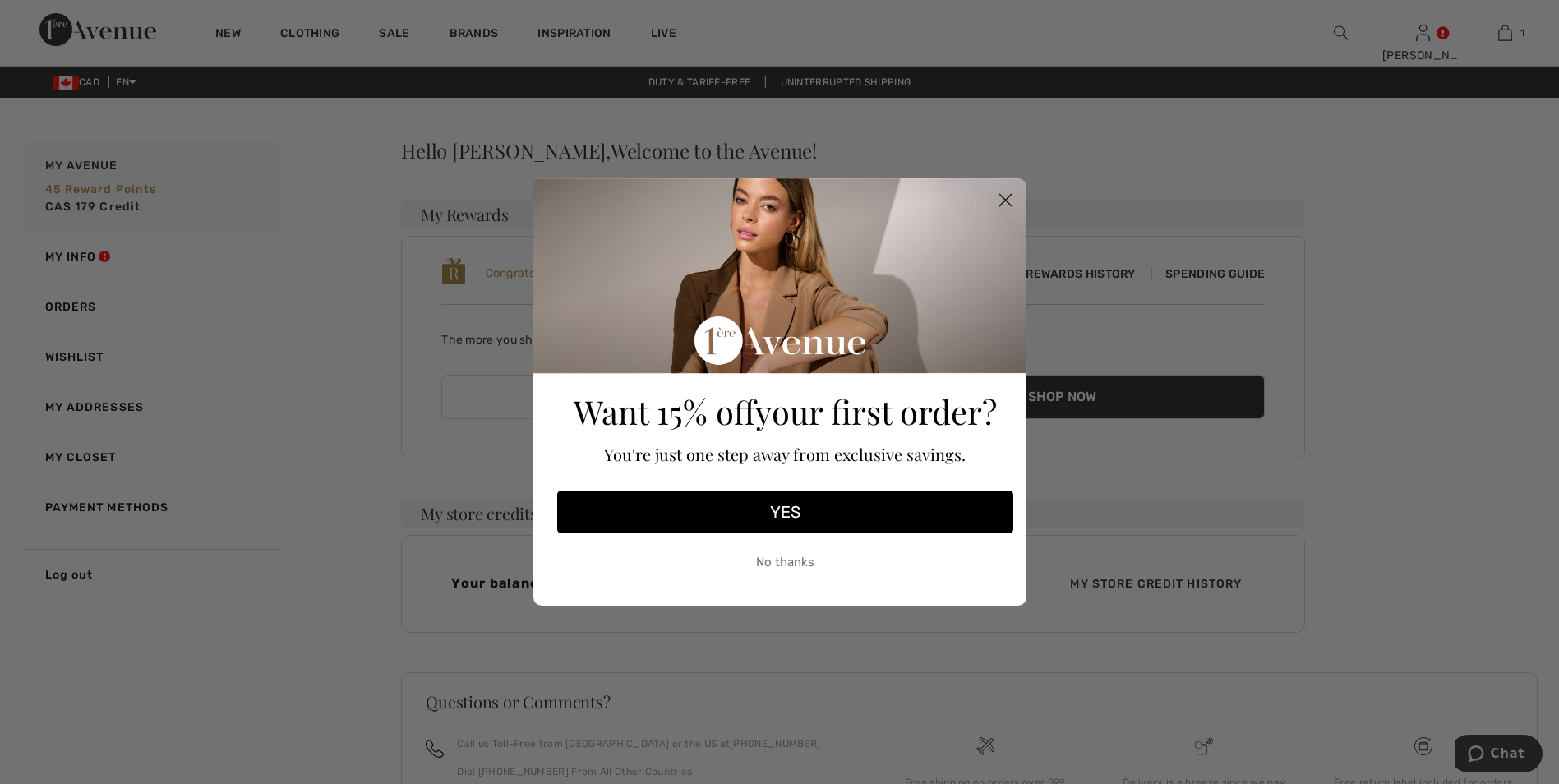
click at [1000, 195] on icon "Close dialog" at bounding box center [1005, 201] width 12 height 12
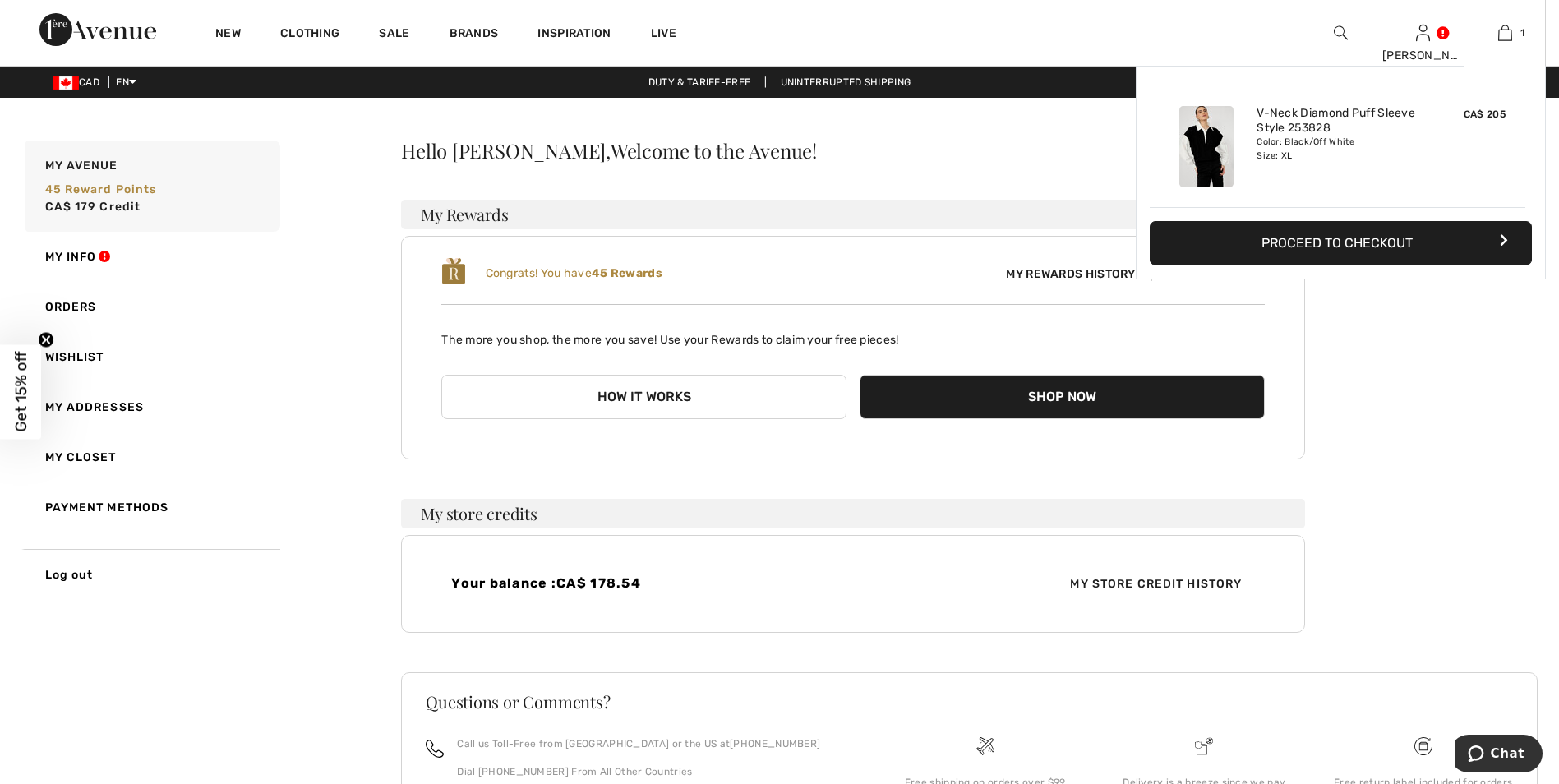
click at [1342, 246] on button "Proceed to Checkout" at bounding box center [1341, 243] width 382 height 45
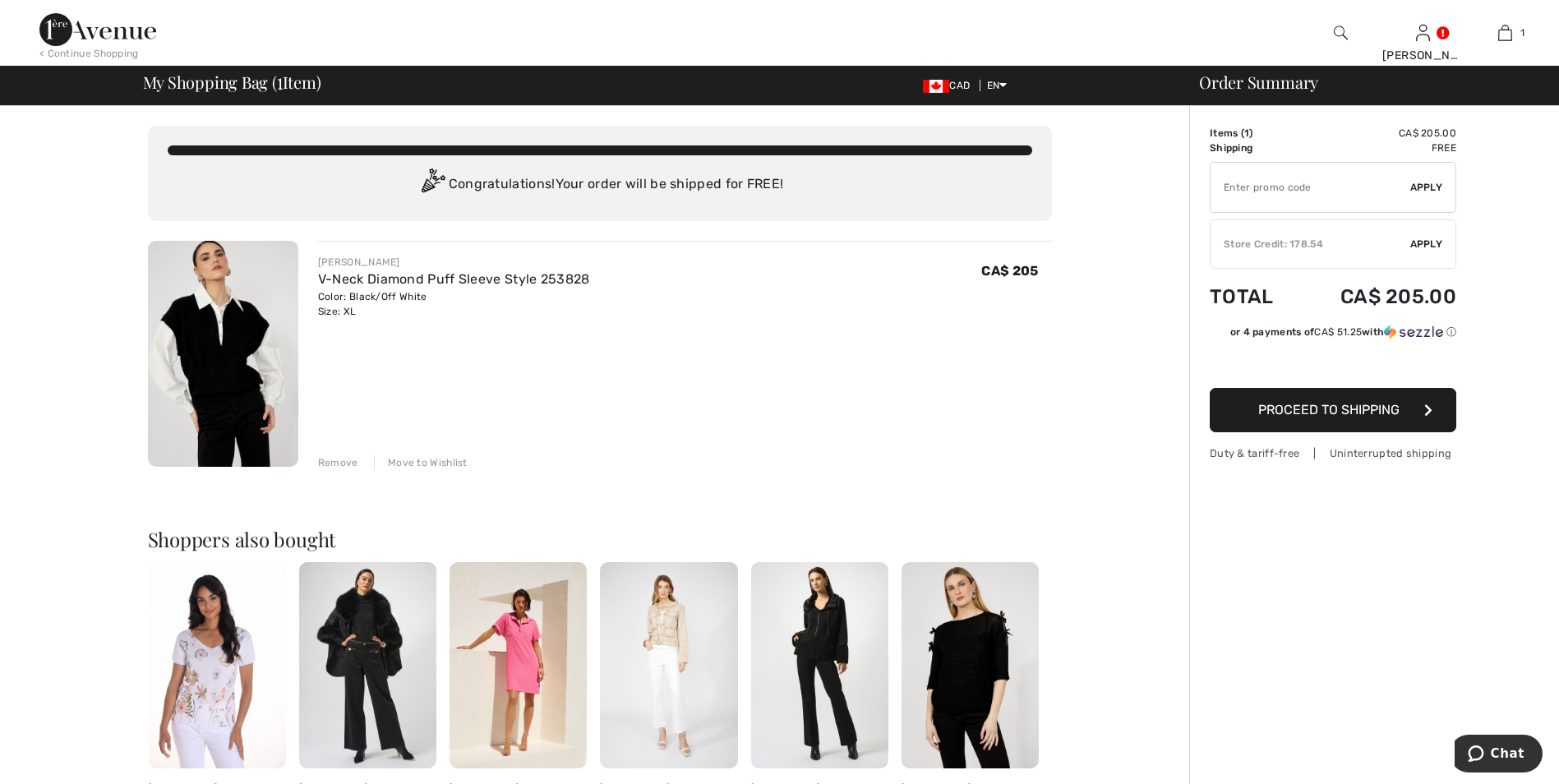
click at [1416, 245] on span "Apply" at bounding box center [1427, 244] width 33 height 15
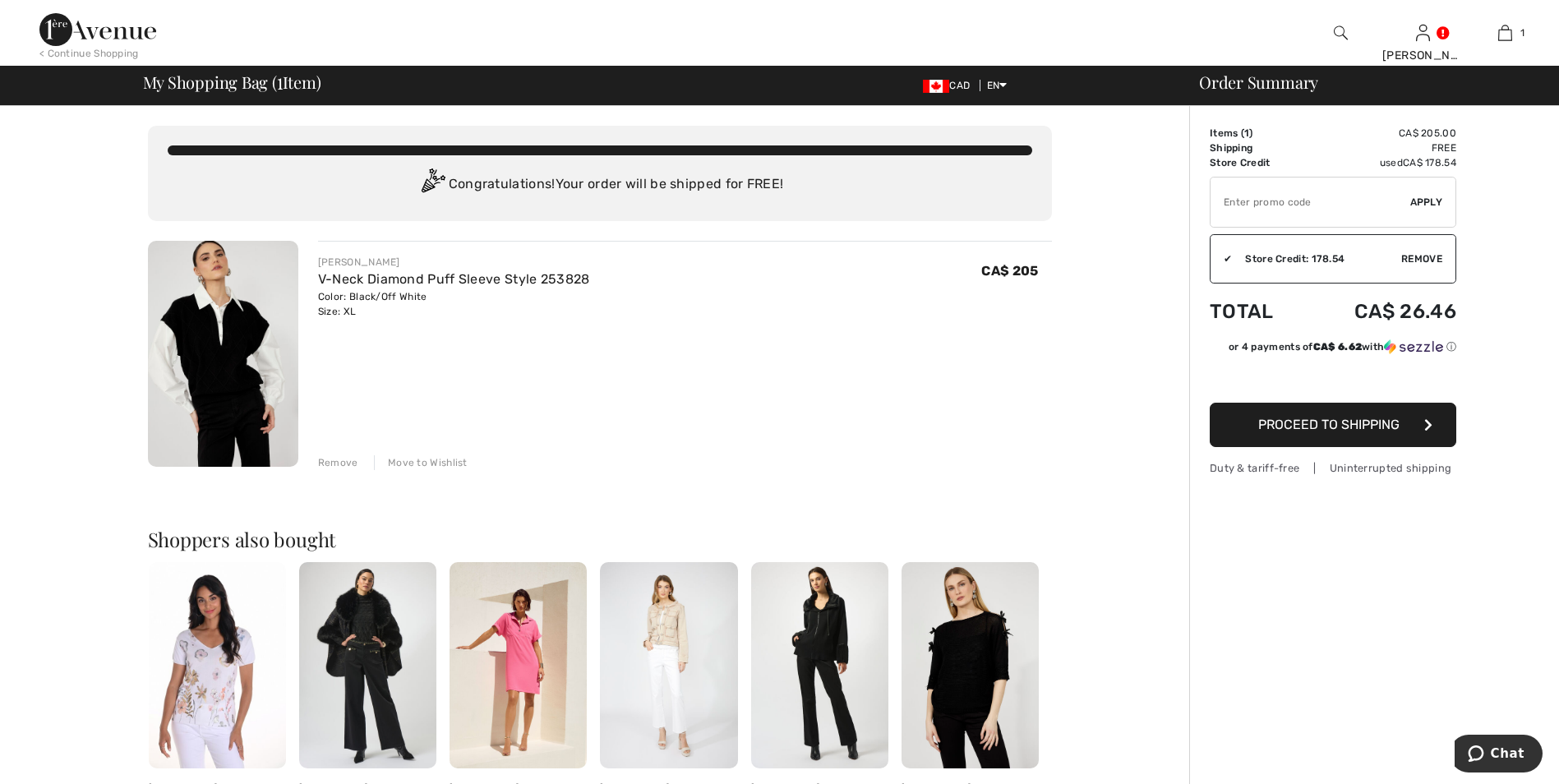
click at [1390, 430] on span "Proceed to Shipping" at bounding box center [1328, 424] width 141 height 16
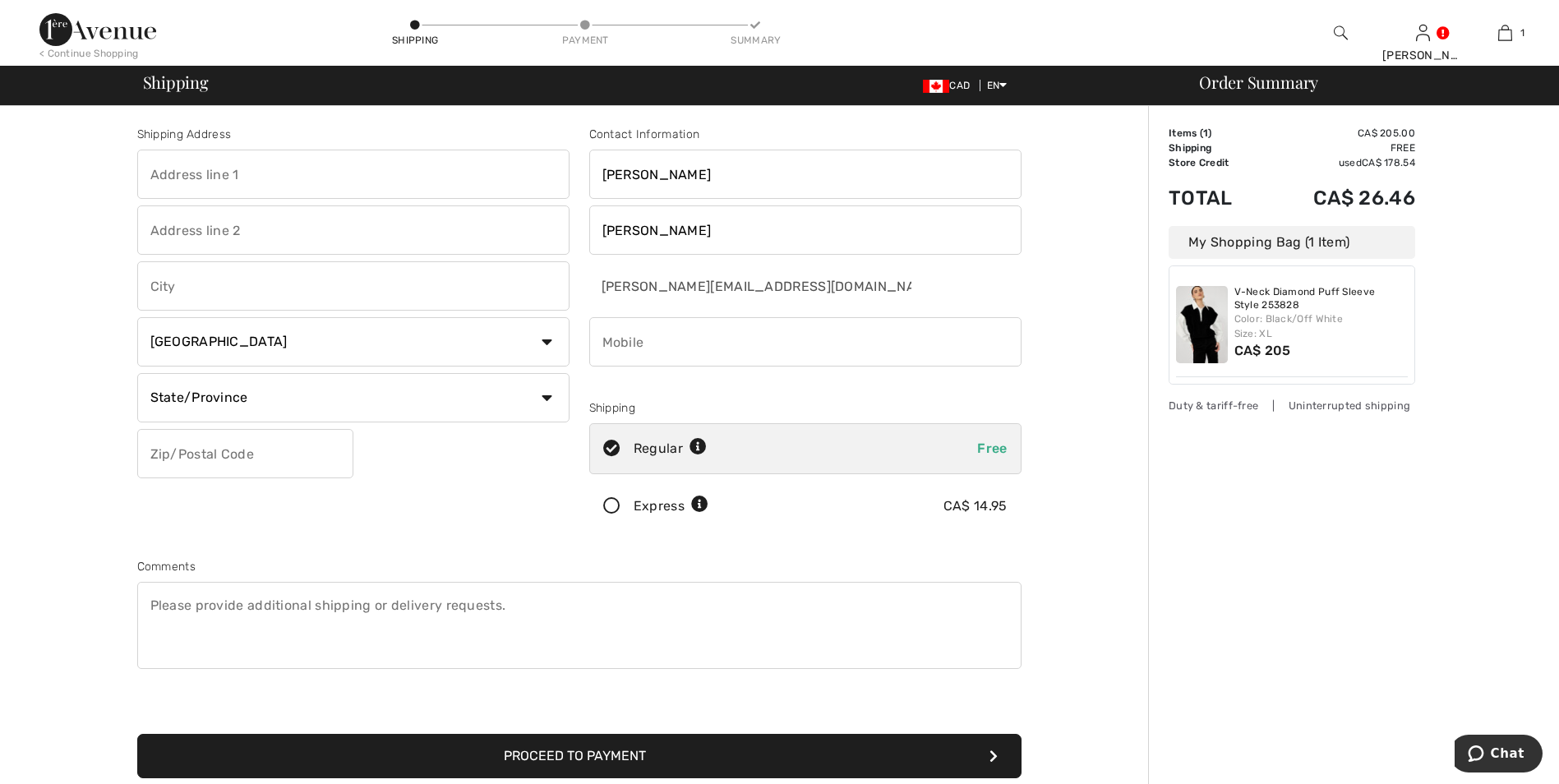
click at [317, 173] on input "text" at bounding box center [353, 174] width 432 height 50
type input "67 Sanderson Road"
type input "Markham"
click at [436, 385] on select "State/Province Alberta British Columbia Manitoba New Brunswick Newfoundland and…" at bounding box center [353, 397] width 432 height 50
select select "ON"
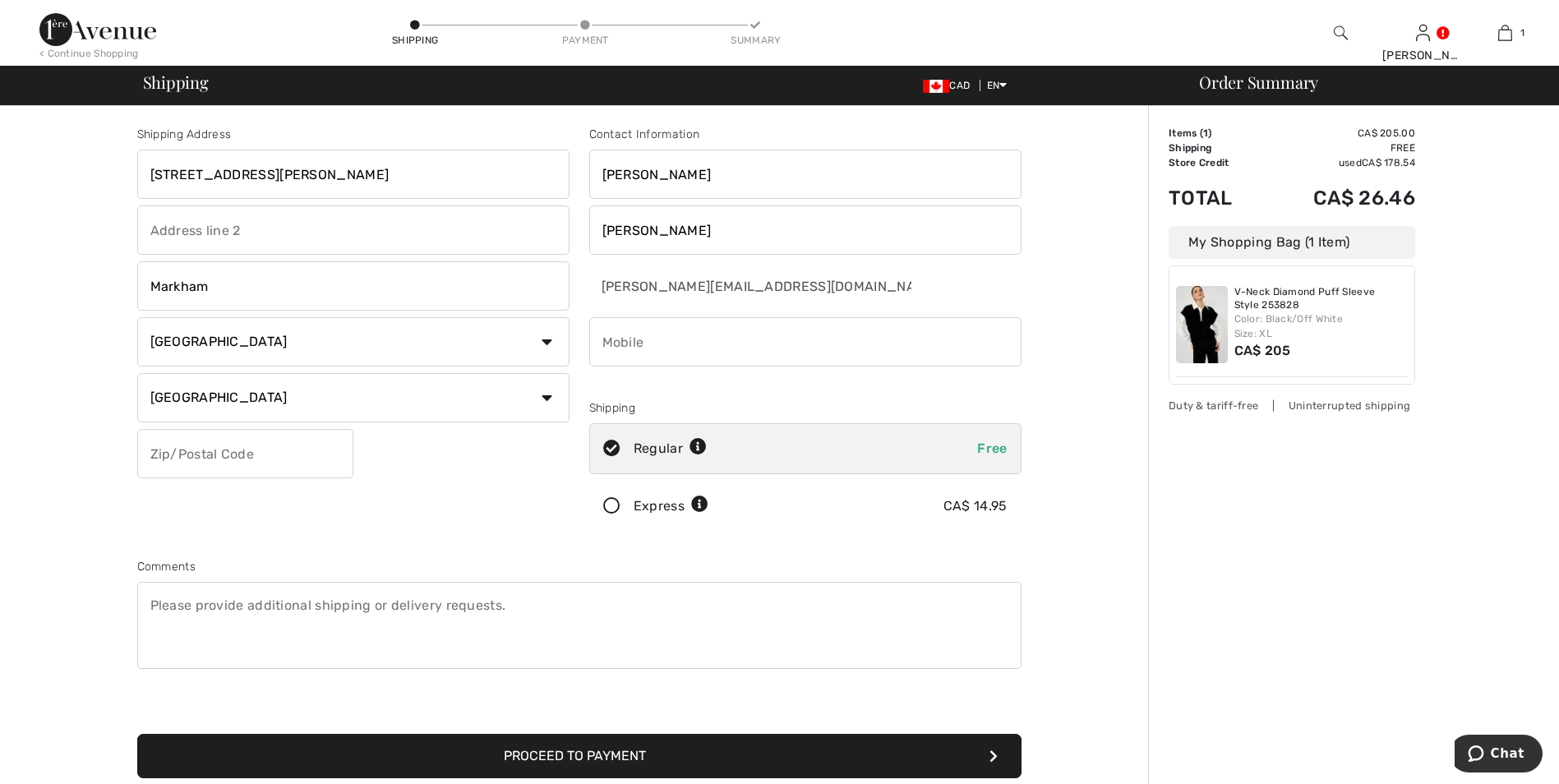
click at [137, 373] on select "State/Province Alberta British Columbia Manitoba New Brunswick Newfoundland and…" at bounding box center [353, 397] width 432 height 50
click at [230, 449] on input "text" at bounding box center [246, 454] width 217 height 50
type input "L6C2H2"
click at [751, 362] on input "phone" at bounding box center [805, 342] width 432 height 50
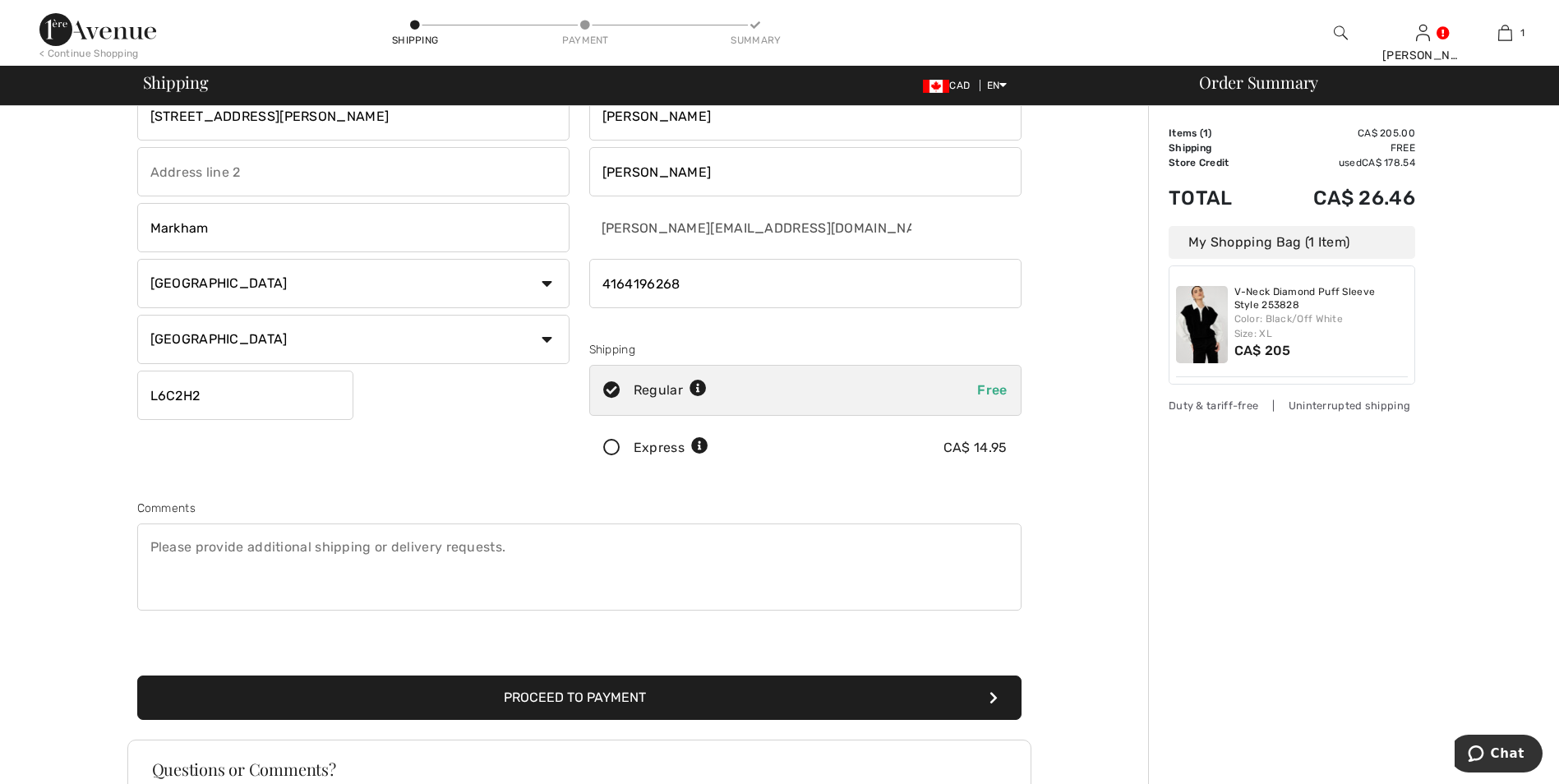
scroll to position [82, 0]
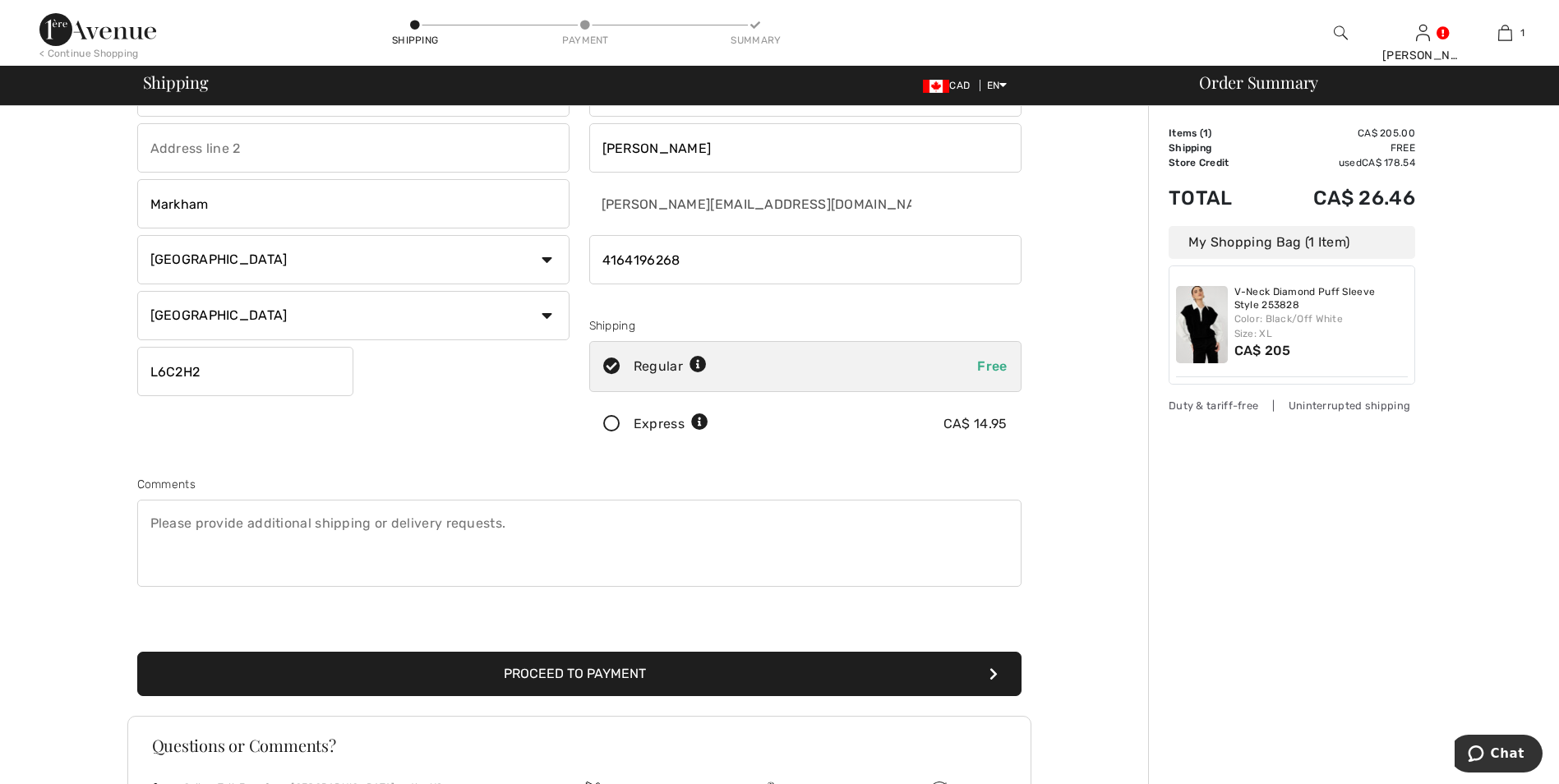
type input "4164196268"
click at [581, 667] on button "Proceed to Payment" at bounding box center [579, 674] width 884 height 45
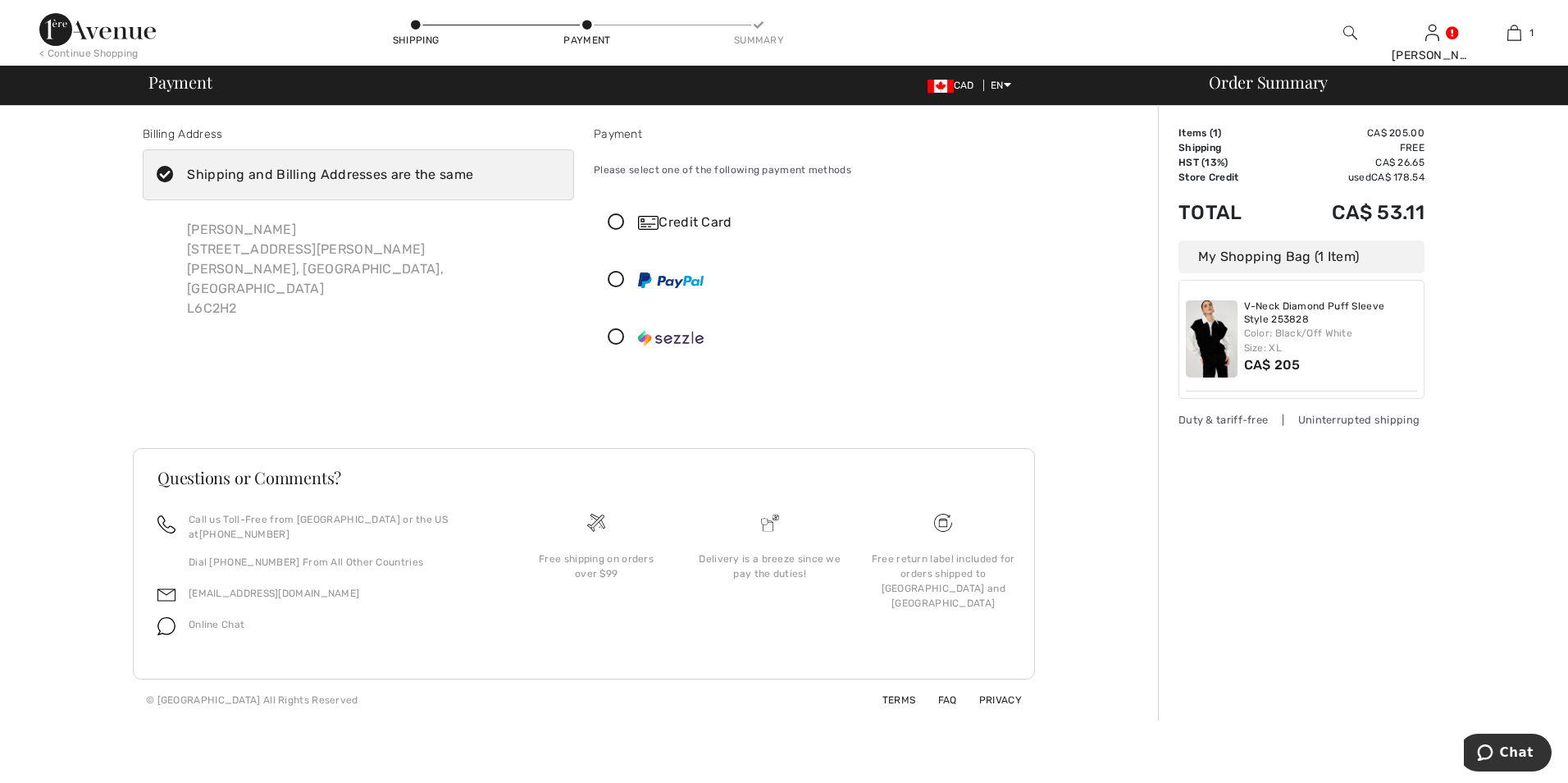
click at [614, 224] on icon at bounding box center [616, 223] width 44 height 17
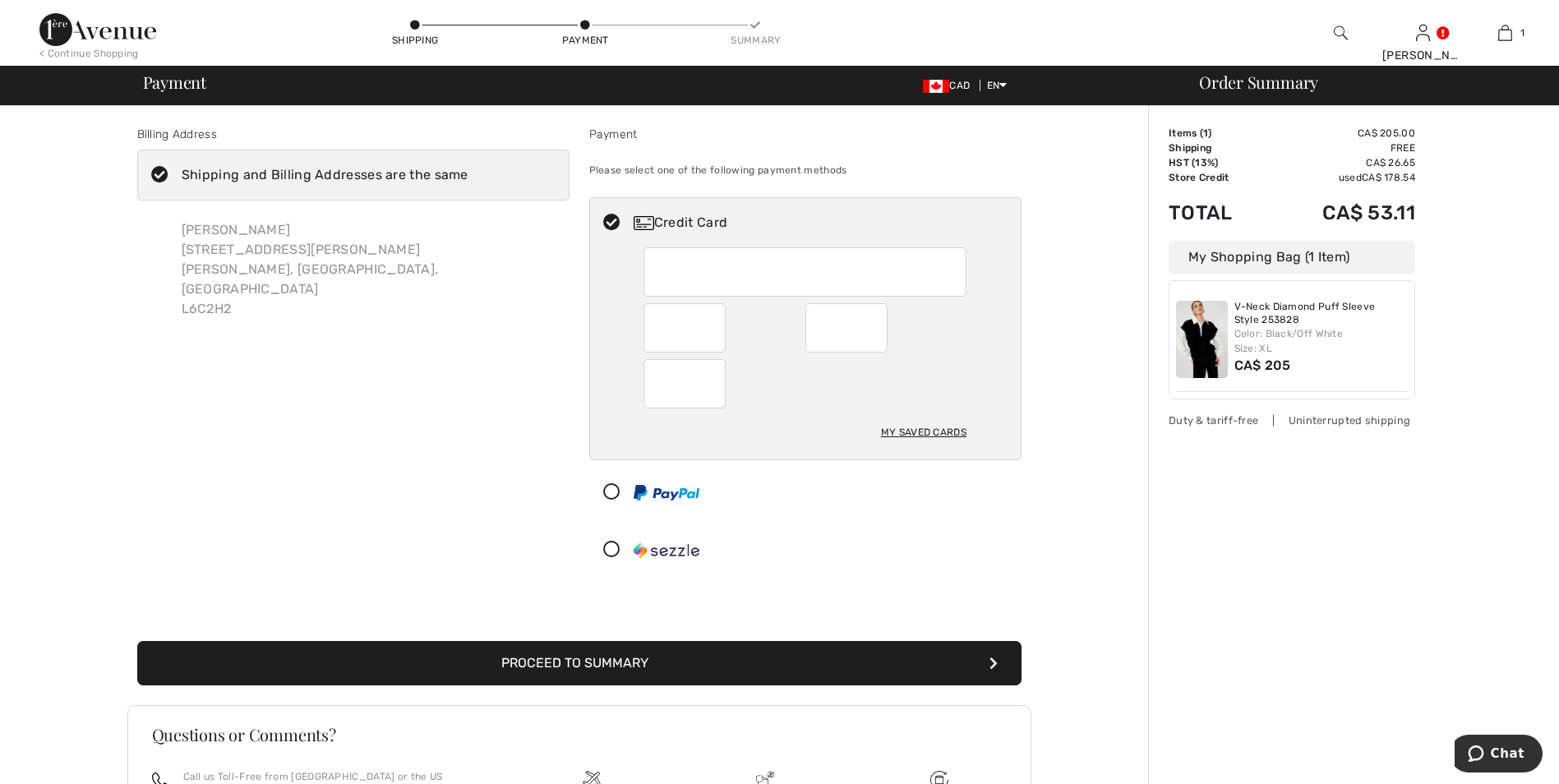
click at [461, 329] on div "Billing Address Shipping and Billing Addresses are the same [PERSON_NAME] [STRE…" at bounding box center [353, 354] width 452 height 456
drag, startPoint x: 1014, startPoint y: 554, endPoint x: 996, endPoint y: 556, distance: 18.1
click at [1011, 554] on div at bounding box center [805, 549] width 432 height 51
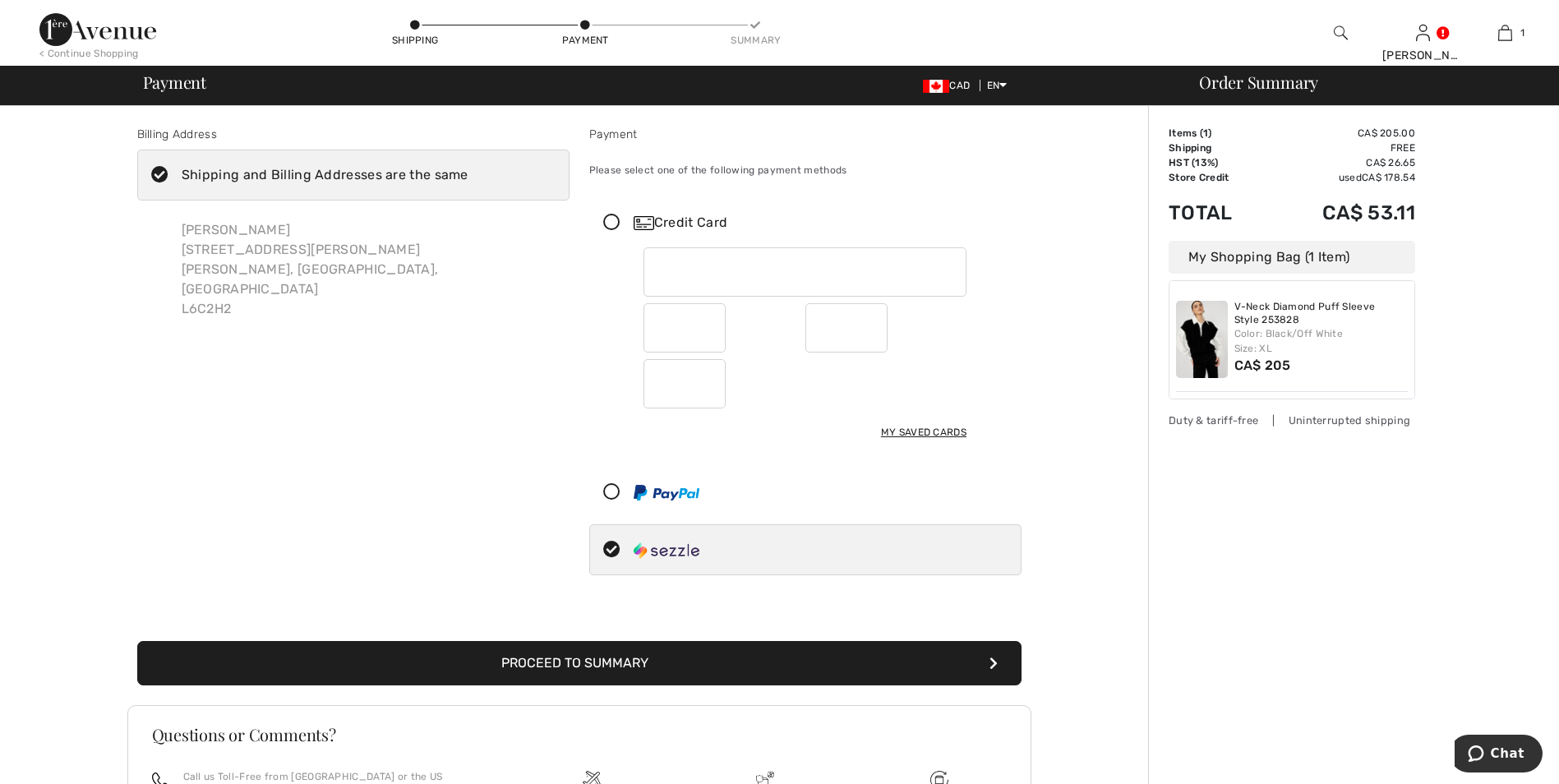
click at [264, 478] on div "Billing Address Shipping and Billing Addresses are the same Carolyn Nemeth 67 S…" at bounding box center [353, 354] width 452 height 456
click at [616, 217] on icon at bounding box center [612, 223] width 44 height 17
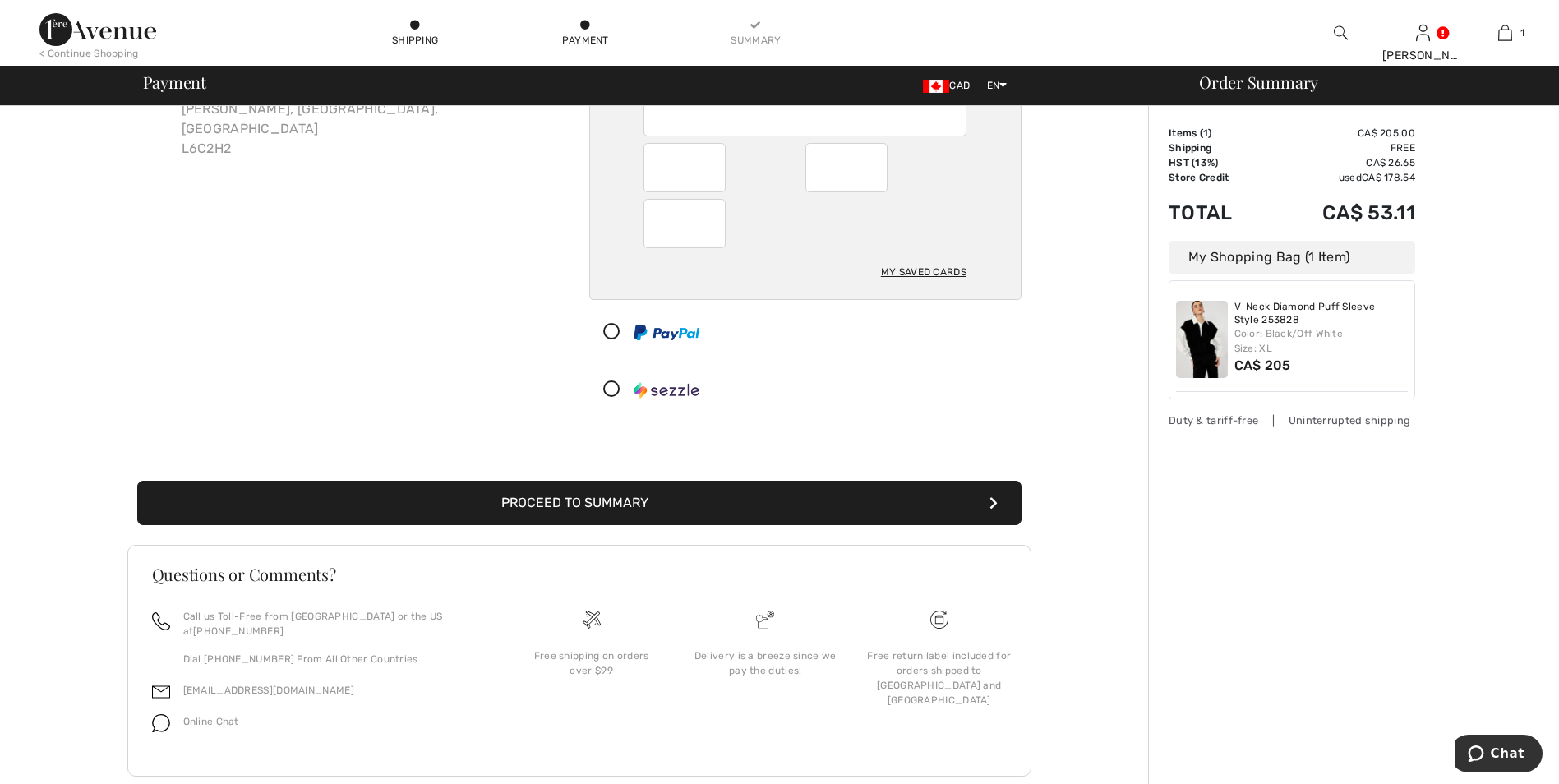
scroll to position [164, 0]
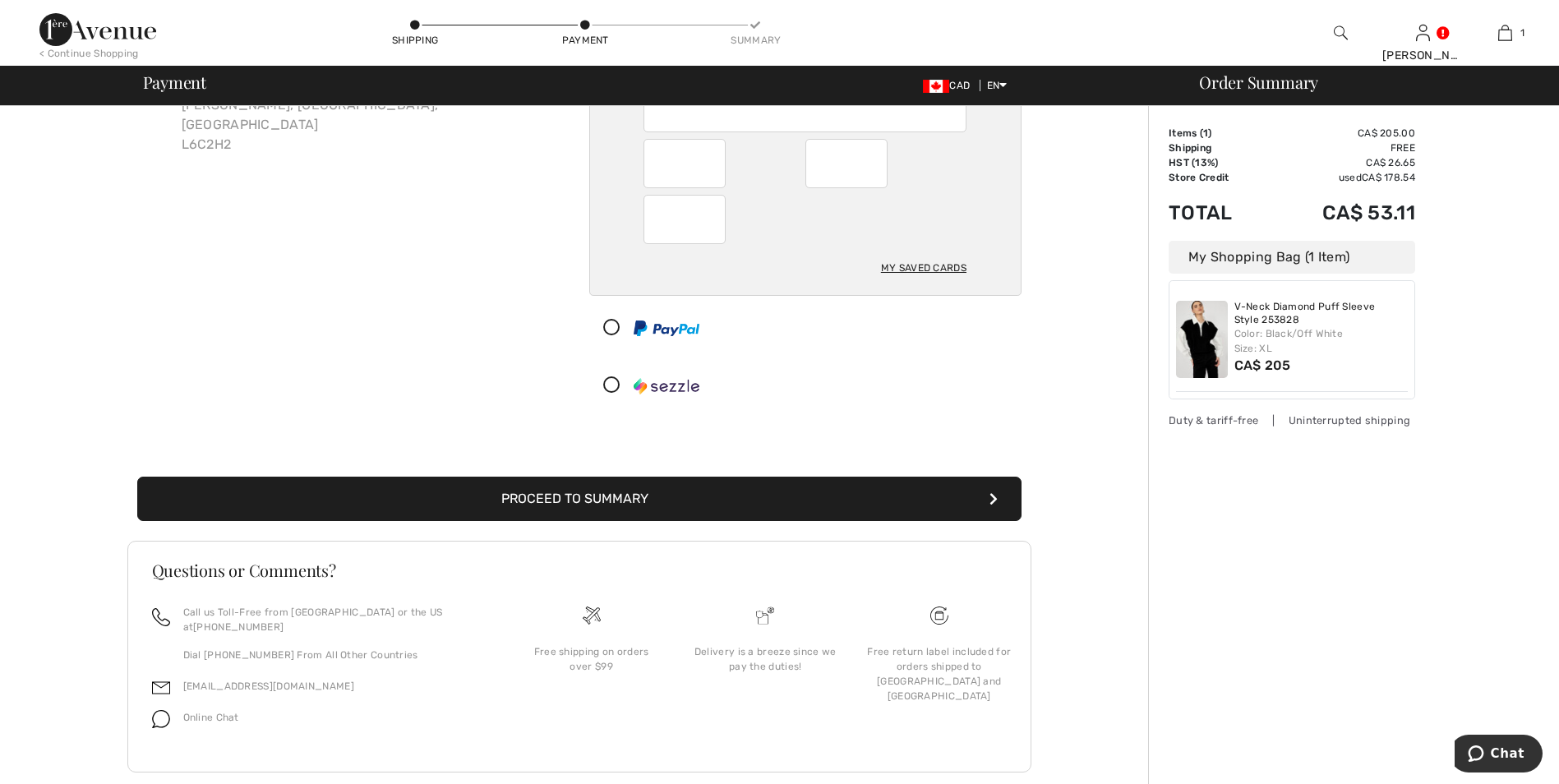
click at [603, 500] on button "Proceed to Summary" at bounding box center [579, 499] width 884 height 45
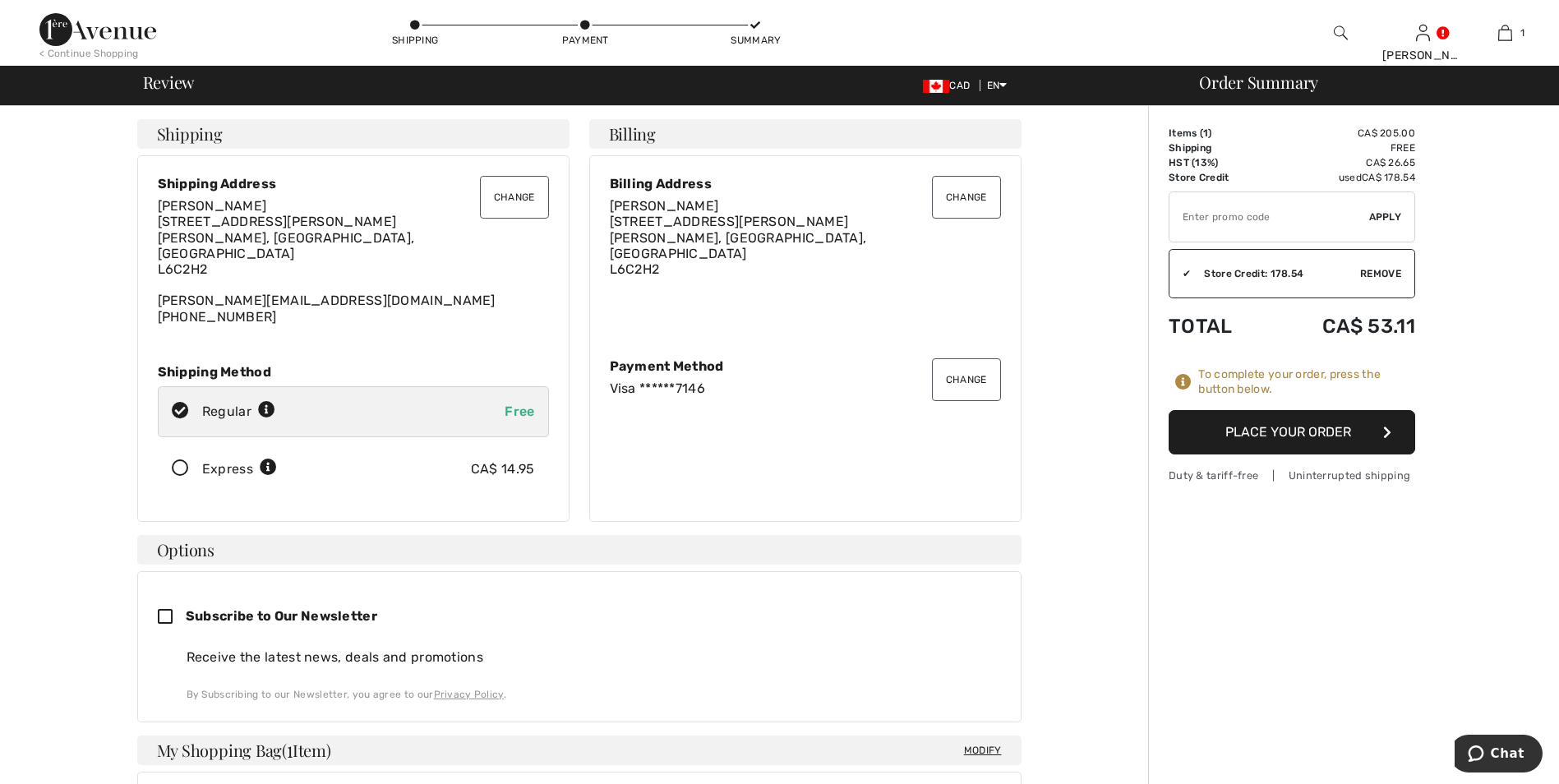
click at [1300, 436] on button "Place Your Order" at bounding box center [1292, 432] width 246 height 45
